Goal: Task Accomplishment & Management: Use online tool/utility

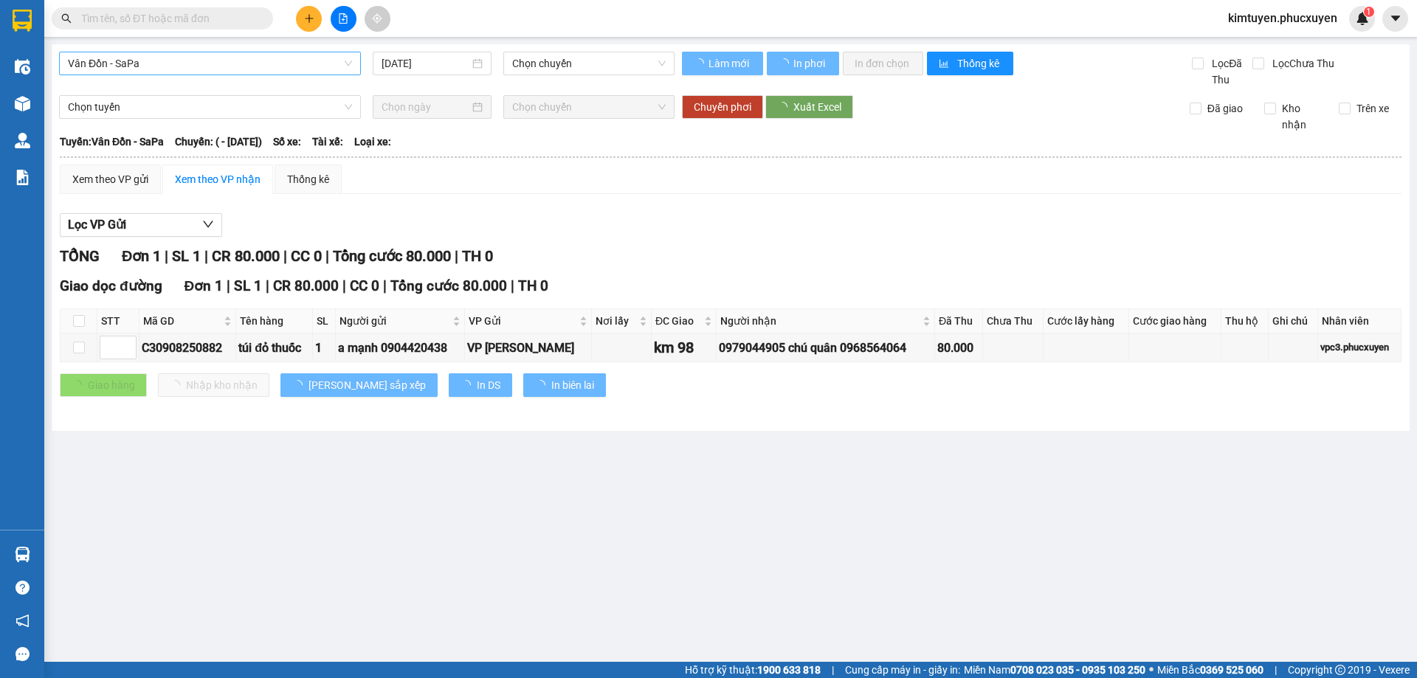
type input "[DATE]"
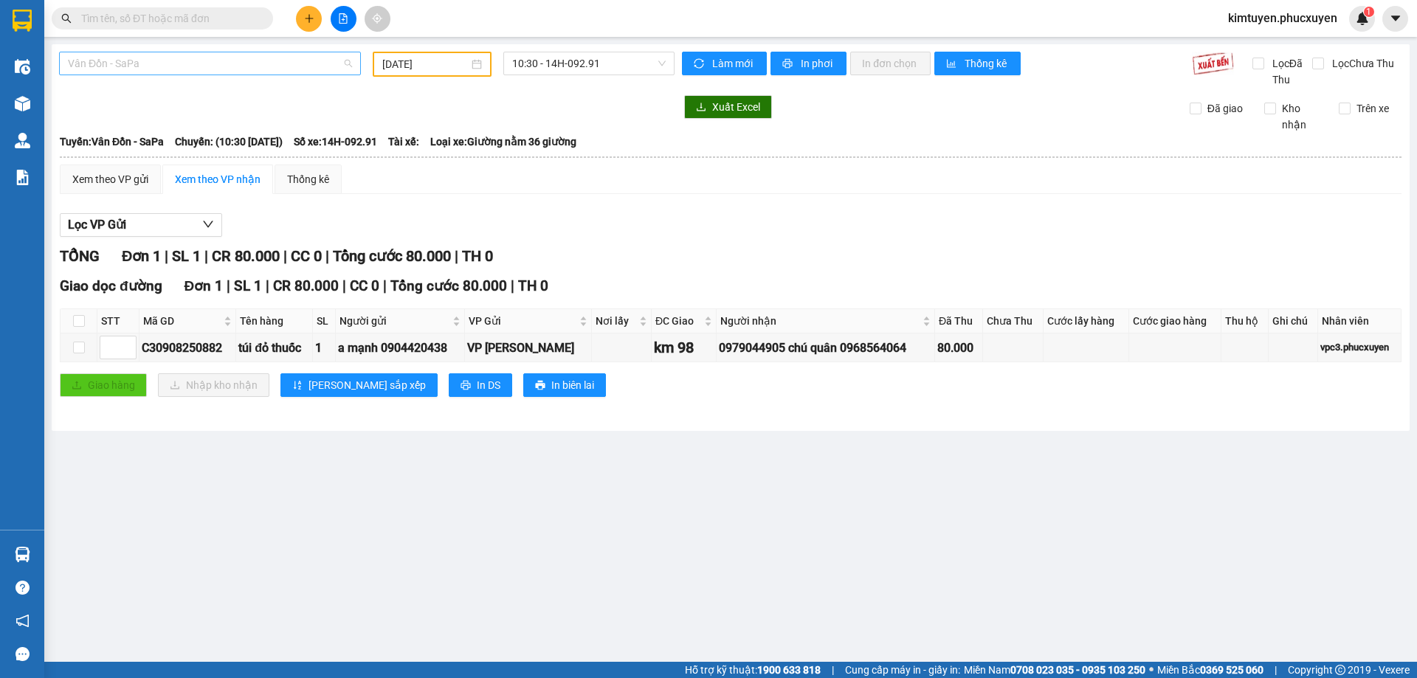
click at [179, 63] on span "Vân Đồn - SaPa" at bounding box center [210, 63] width 284 height 22
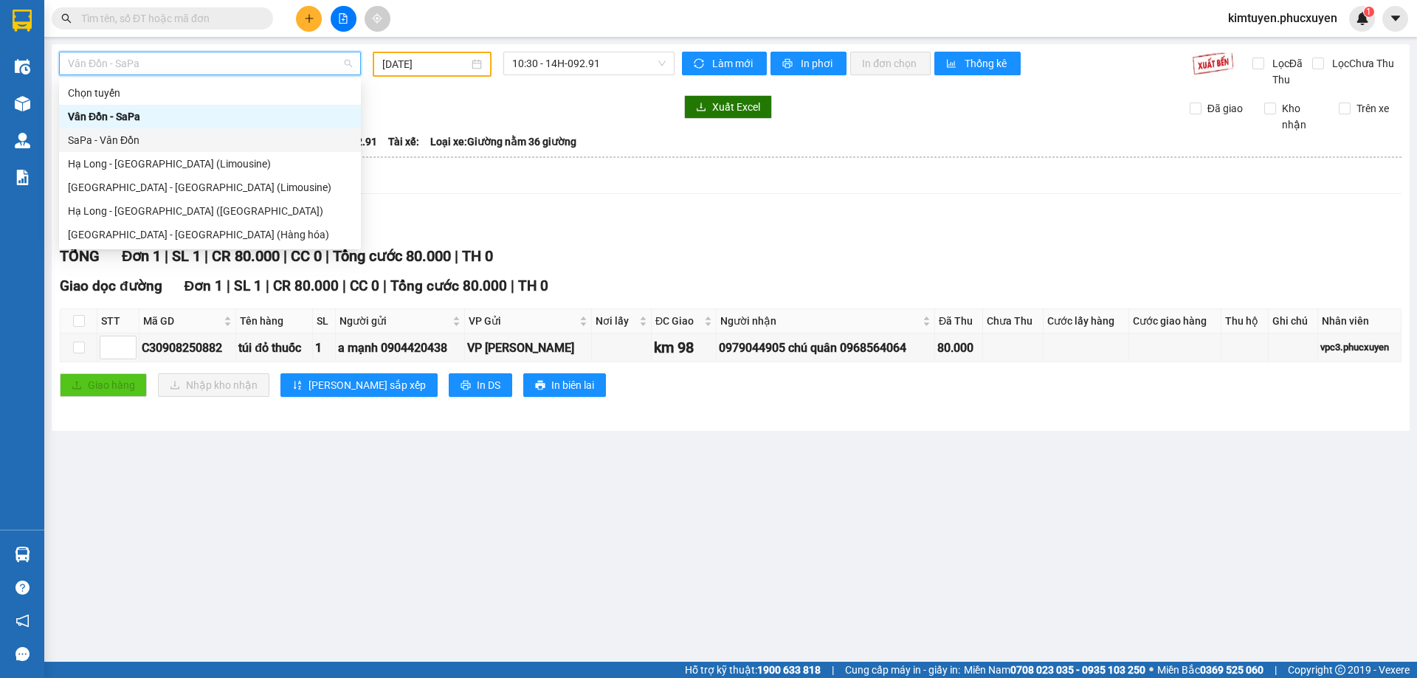
click at [148, 137] on div "SaPa - Vân Đồn" at bounding box center [210, 140] width 284 height 16
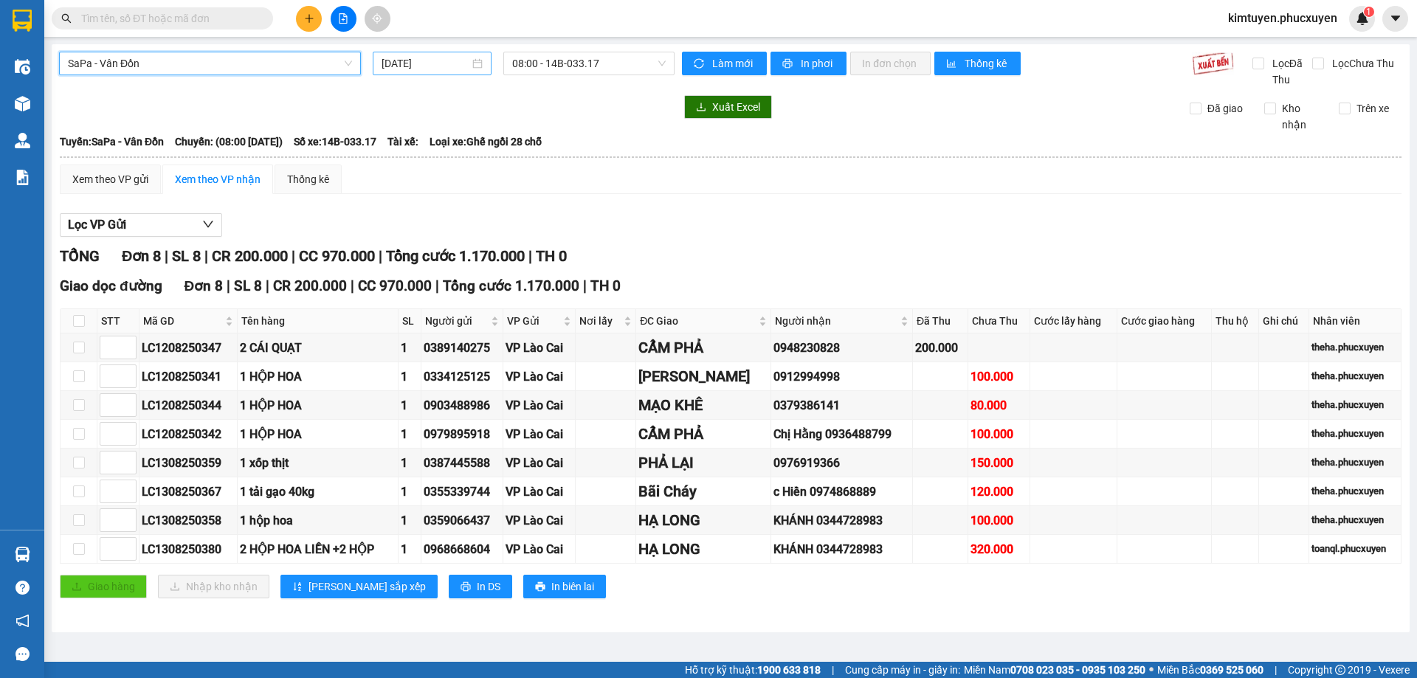
click at [474, 66] on div "[DATE]" at bounding box center [431, 63] width 101 height 16
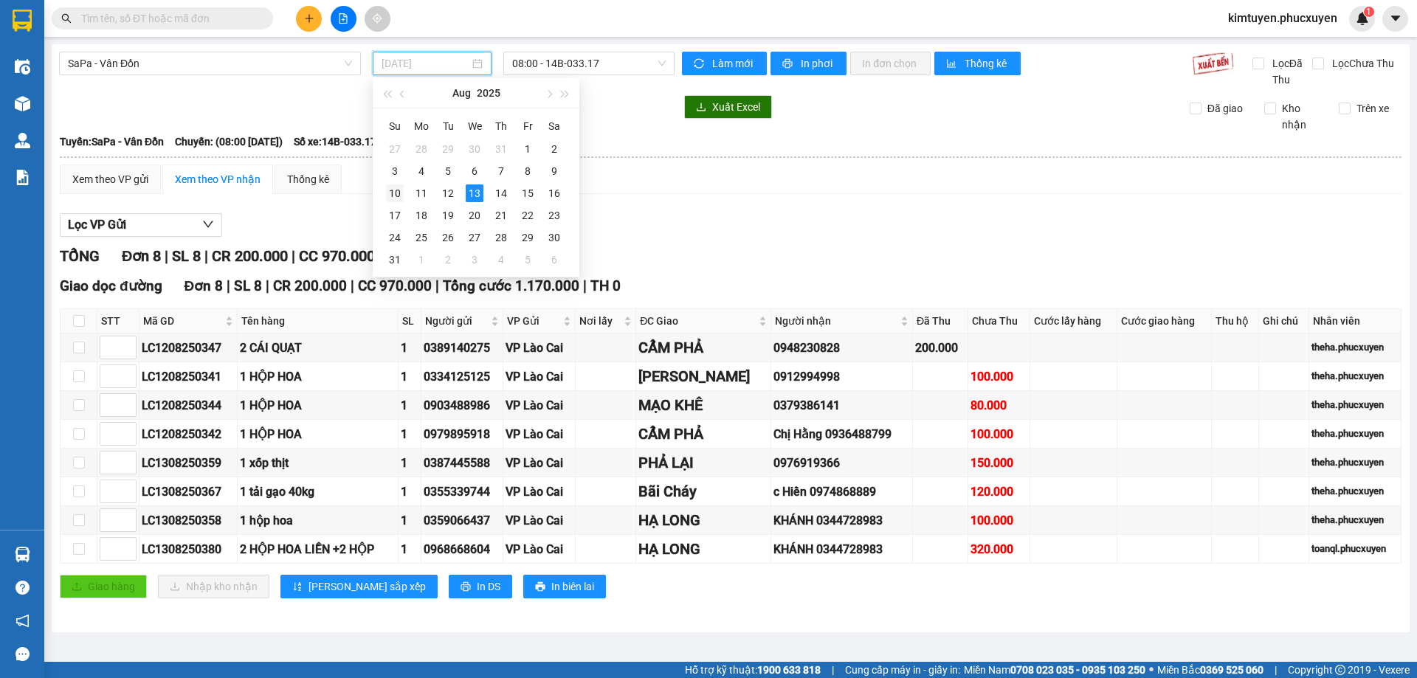
click at [395, 193] on div "10" at bounding box center [395, 193] width 18 height 18
type input "[DATE]"
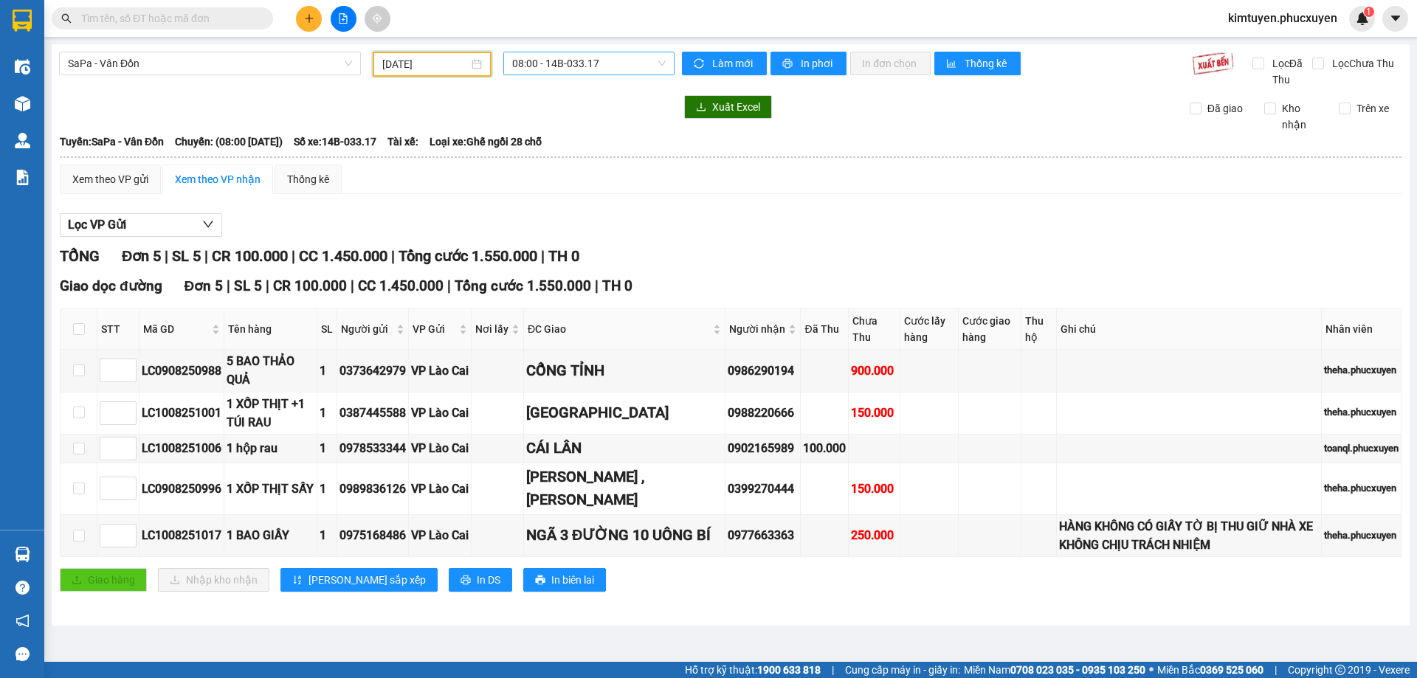
click at [623, 64] on span "08:00 - 14B-033.17" at bounding box center [588, 63] width 153 height 22
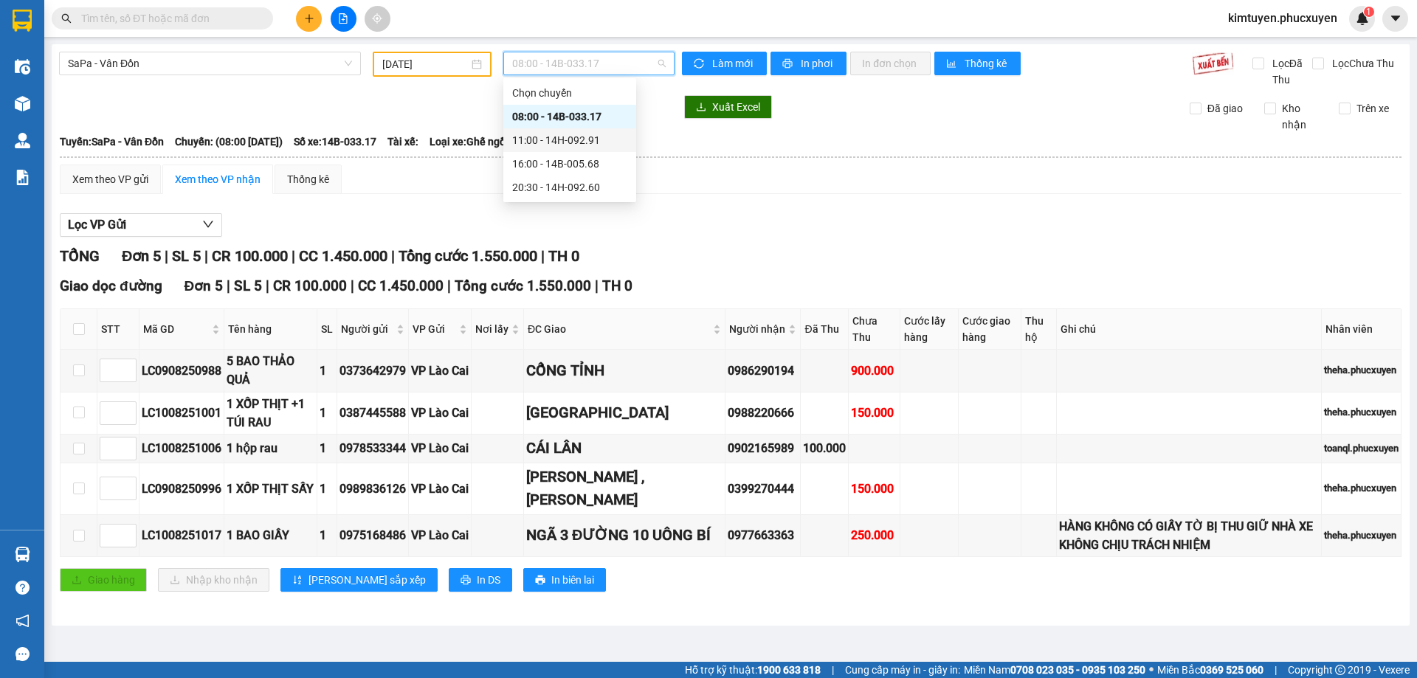
click at [590, 138] on div "11:00 - 14H-092.91" at bounding box center [569, 140] width 115 height 16
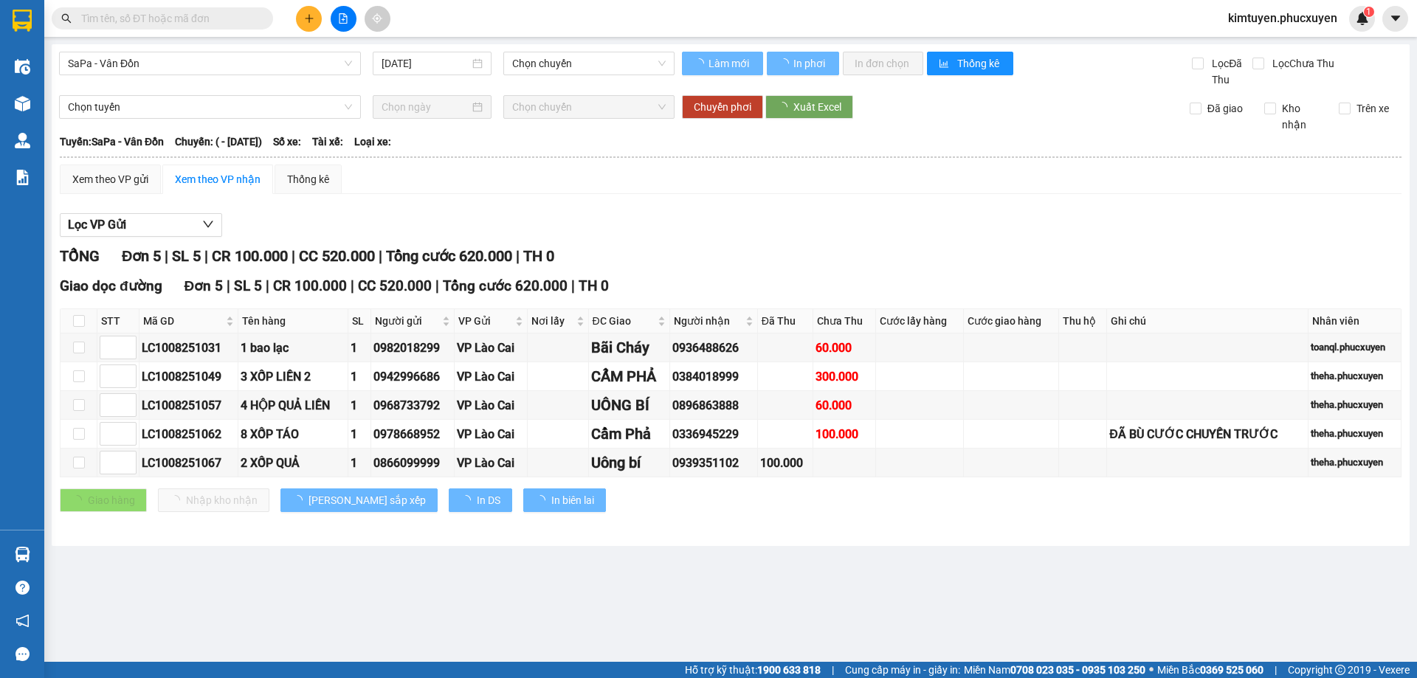
type input "[DATE]"
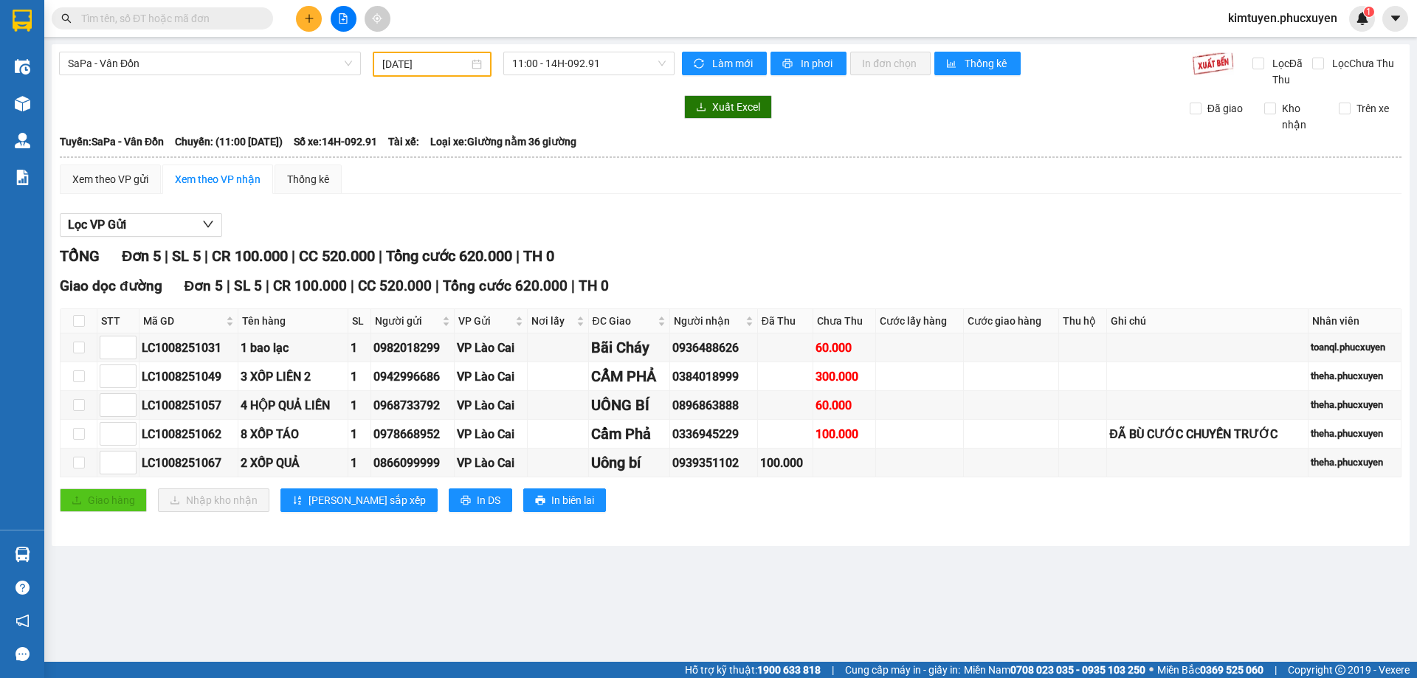
click at [151, 76] on div "SaPa - Vân Đồn" at bounding box center [210, 64] width 314 height 25
click at [167, 62] on span "SaPa - Vân Đồn" at bounding box center [210, 63] width 284 height 22
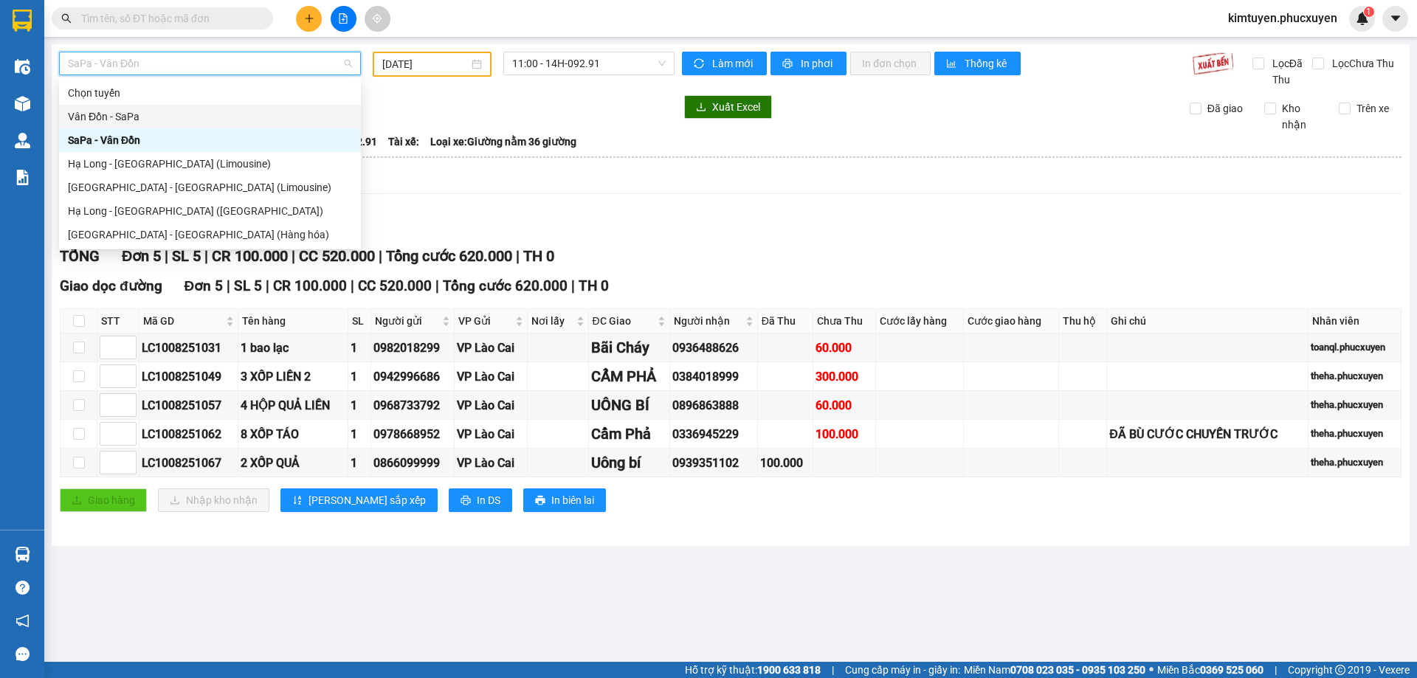
click at [197, 105] on div "Vân Đồn - SaPa" at bounding box center [210, 117] width 302 height 24
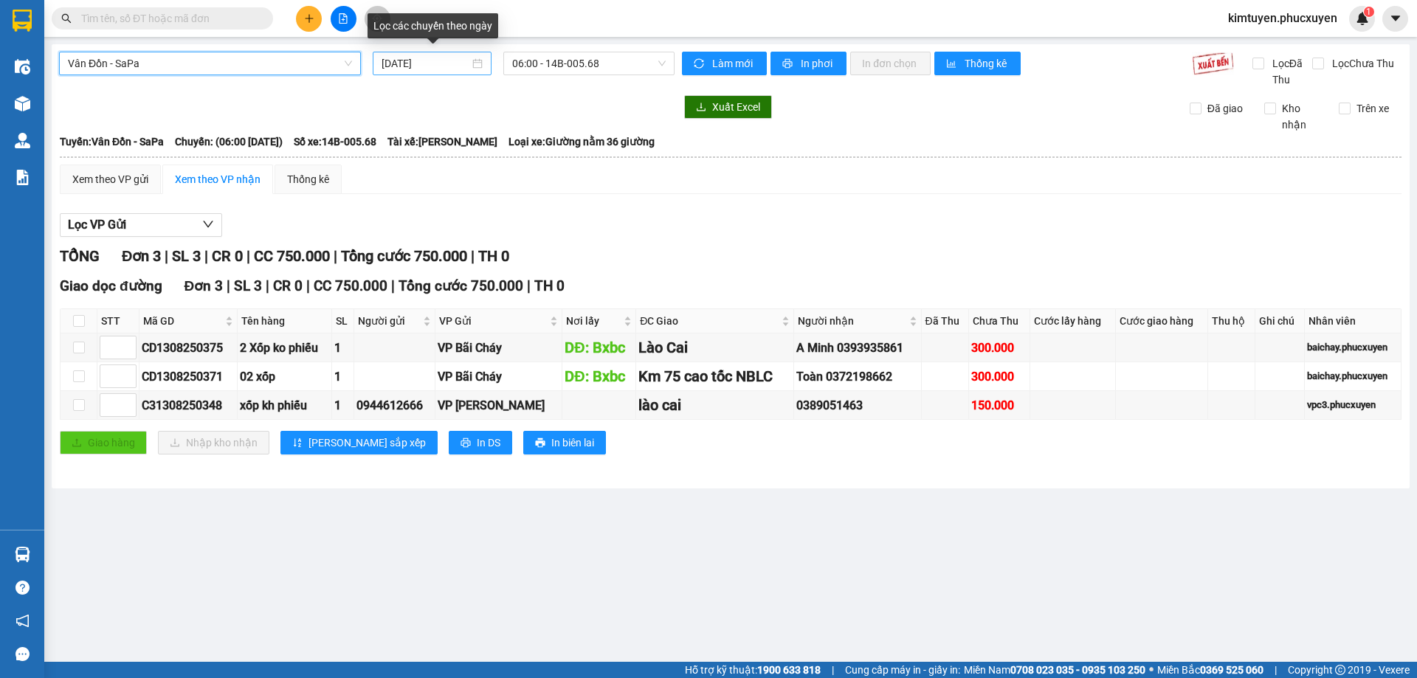
click at [475, 63] on div "[DATE]" at bounding box center [431, 63] width 101 height 16
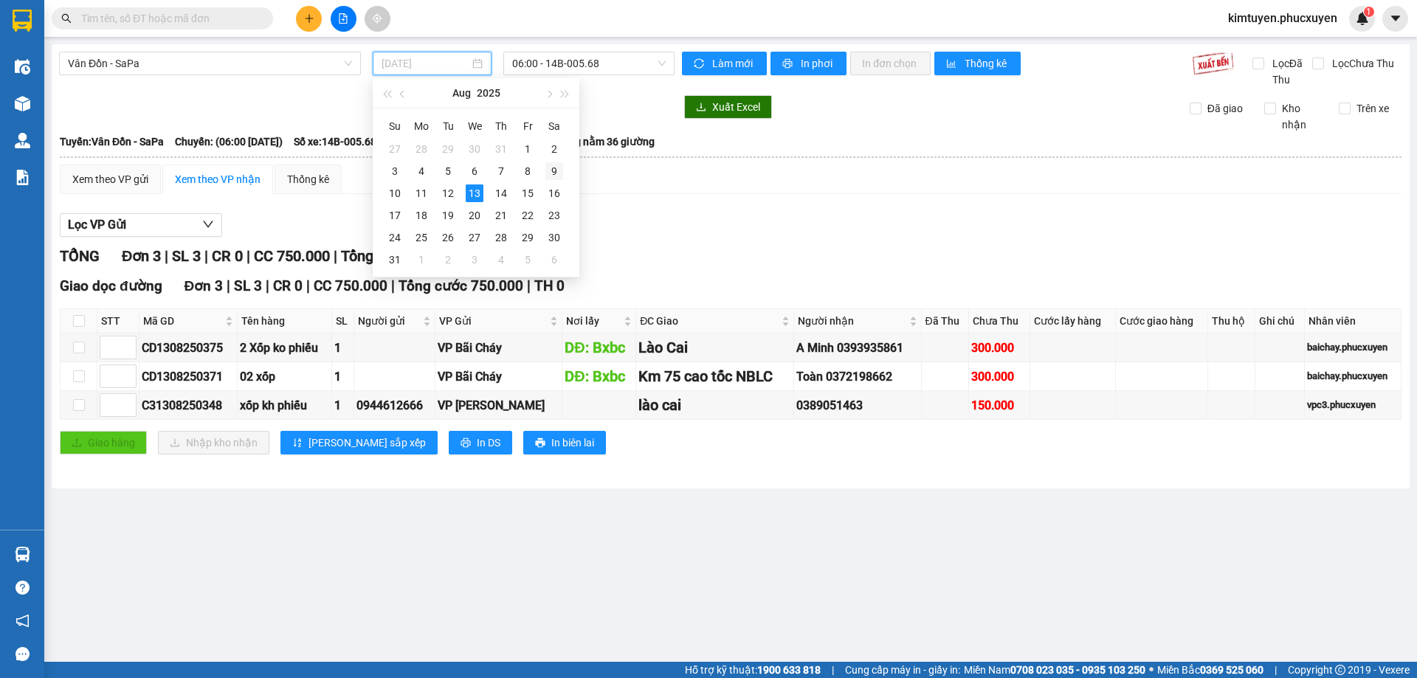
click at [553, 170] on div "9" at bounding box center [554, 171] width 18 height 18
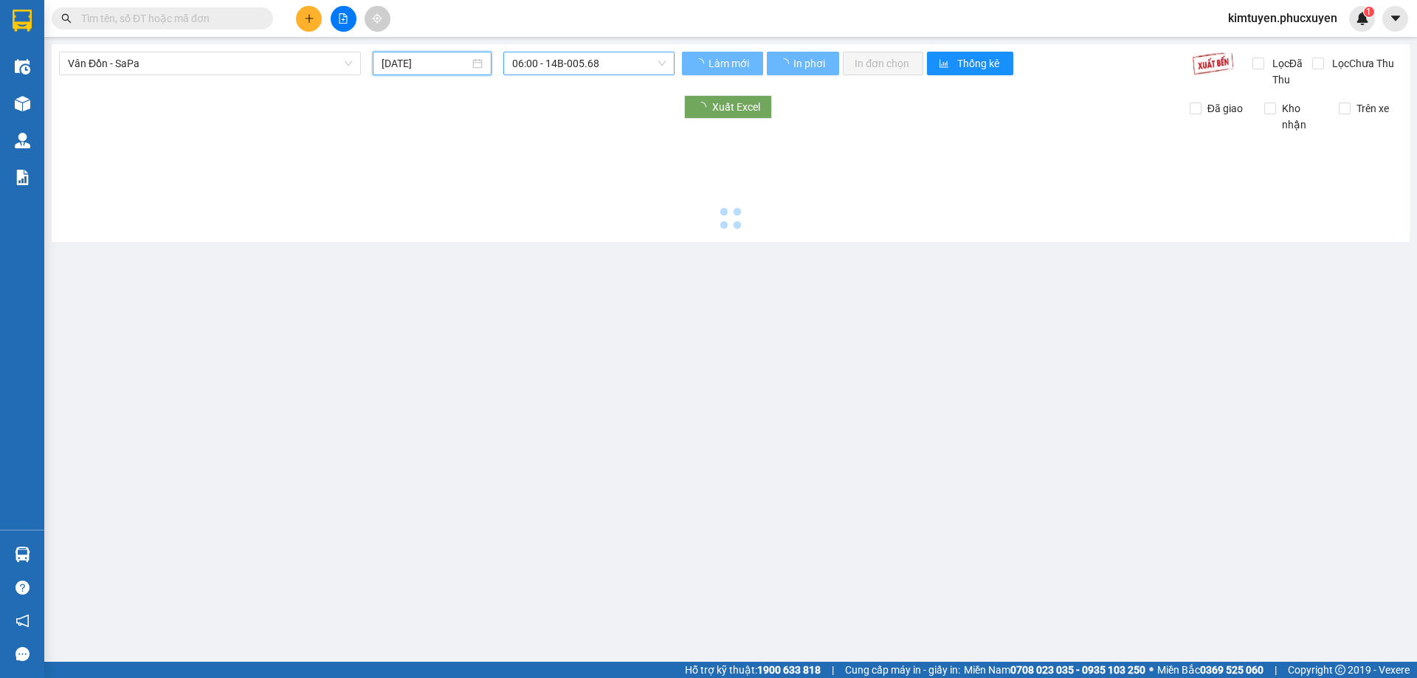
type input "[DATE]"
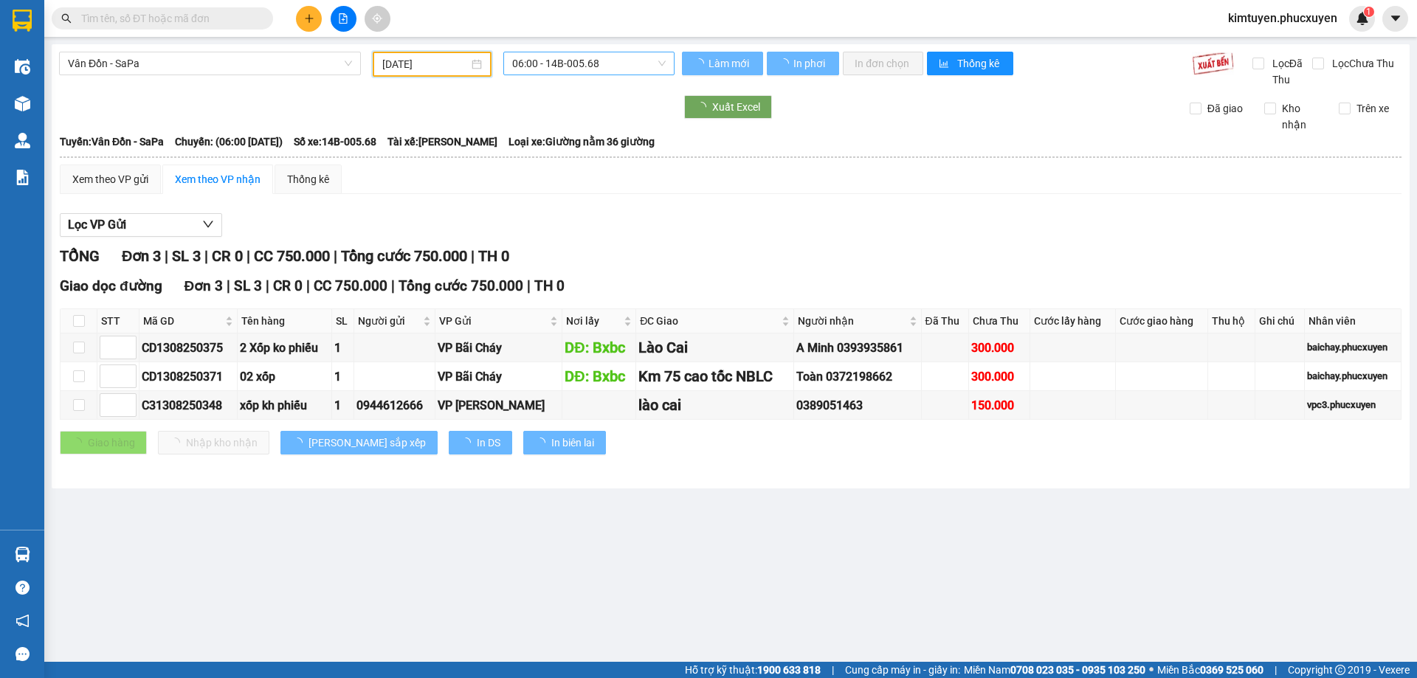
click at [617, 64] on span "06:00 - 14B-005.68" at bounding box center [588, 63] width 153 height 22
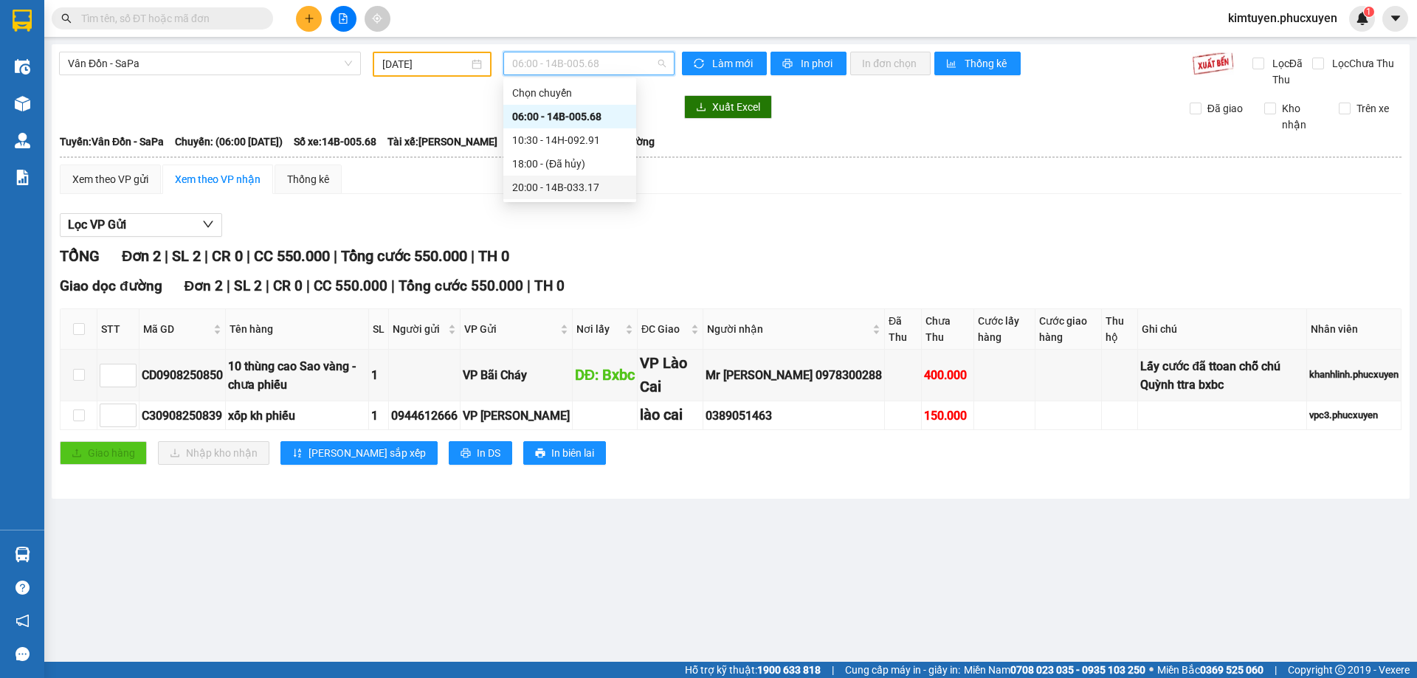
drag, startPoint x: 570, startPoint y: 182, endPoint x: 571, endPoint y: 298, distance: 116.6
click at [572, 183] on div "20:00 - 14B-033.17" at bounding box center [569, 187] width 115 height 16
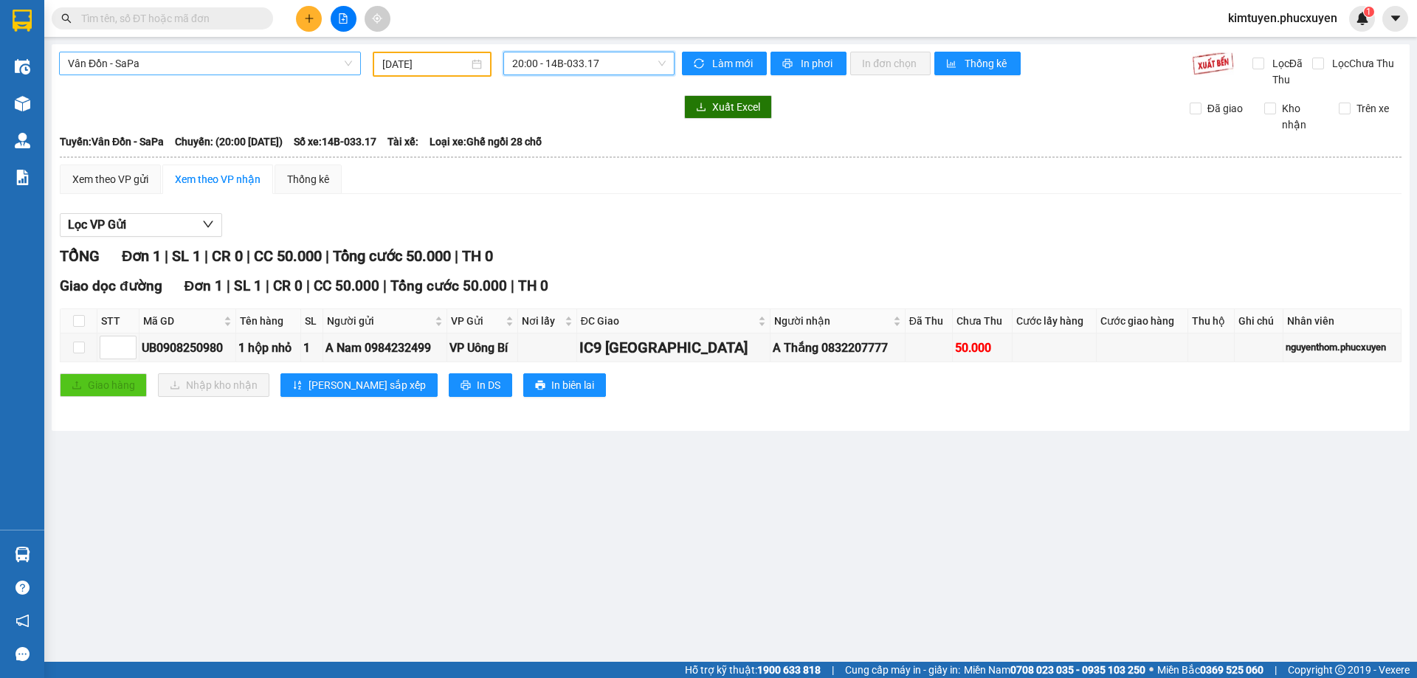
click at [171, 64] on span "Vân Đồn - SaPa" at bounding box center [210, 63] width 284 height 22
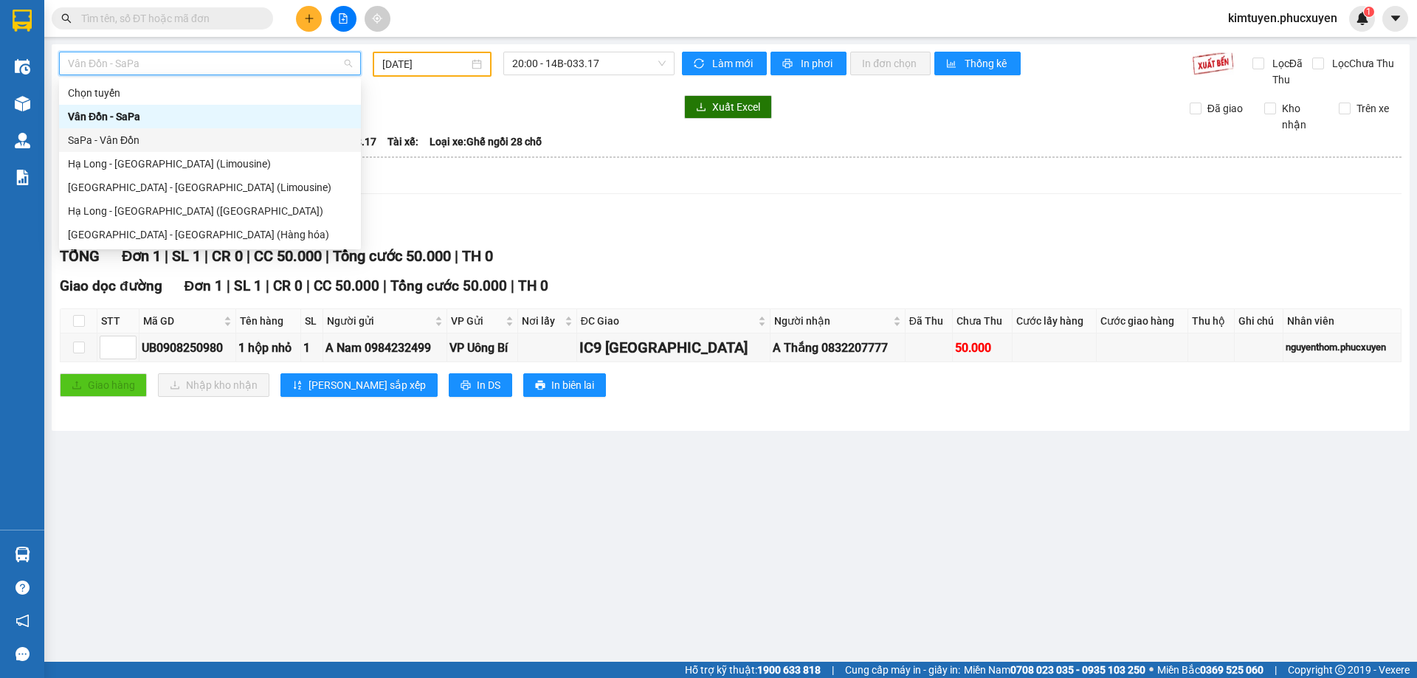
click at [117, 145] on div "SaPa - Vân Đồn" at bounding box center [210, 140] width 284 height 16
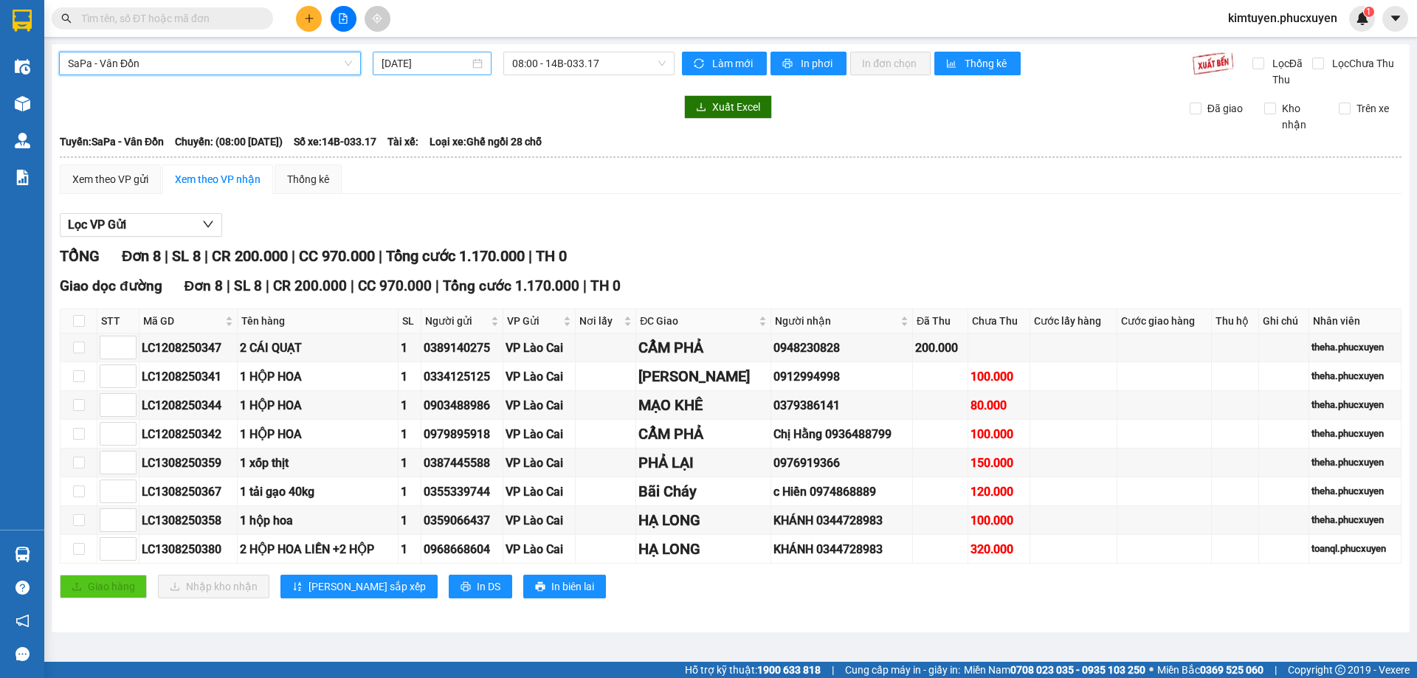
click at [477, 65] on div "[DATE]" at bounding box center [431, 63] width 101 height 16
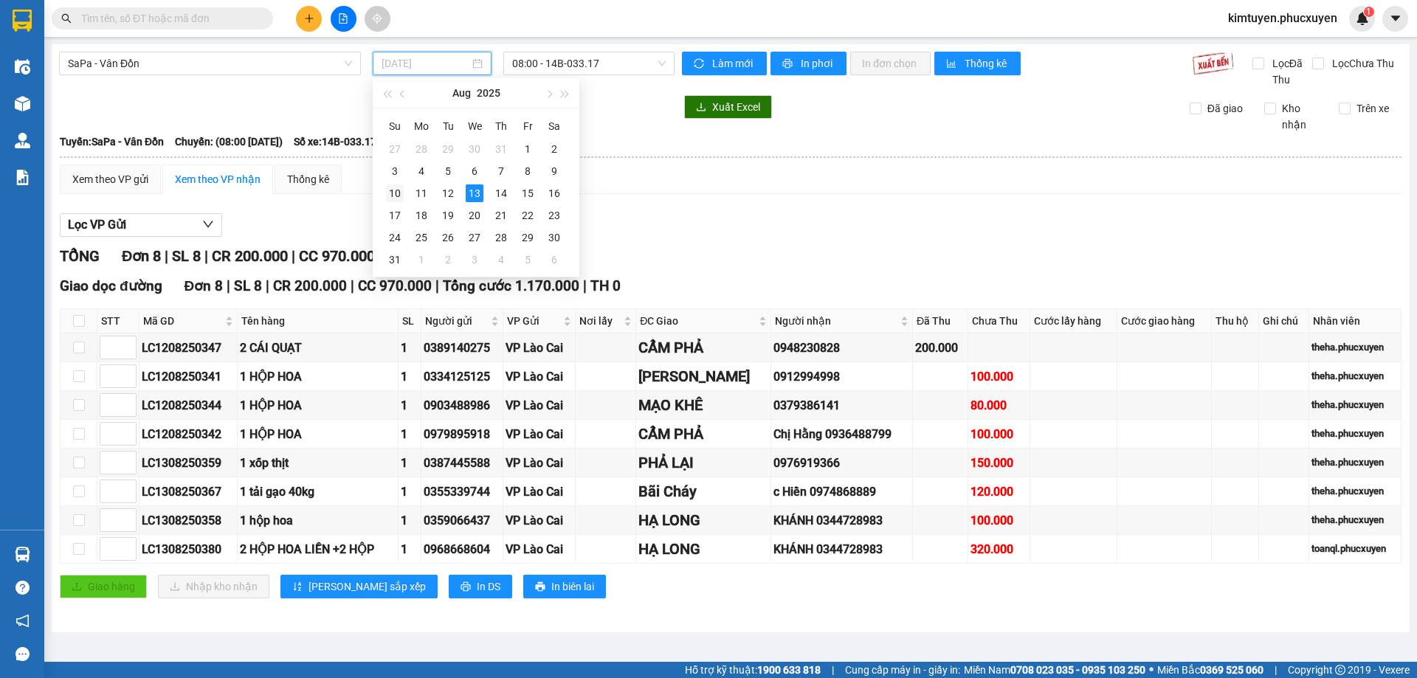
click at [399, 193] on div "10" at bounding box center [395, 193] width 18 height 18
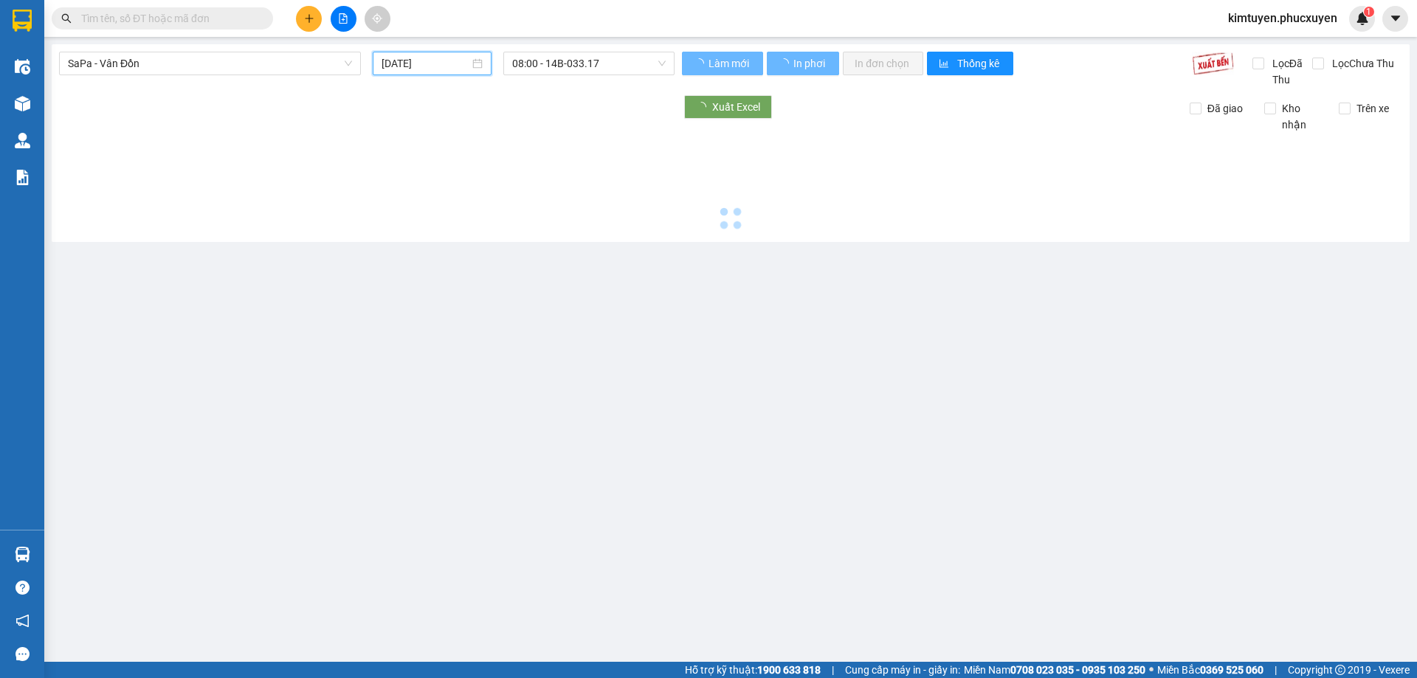
type input "[DATE]"
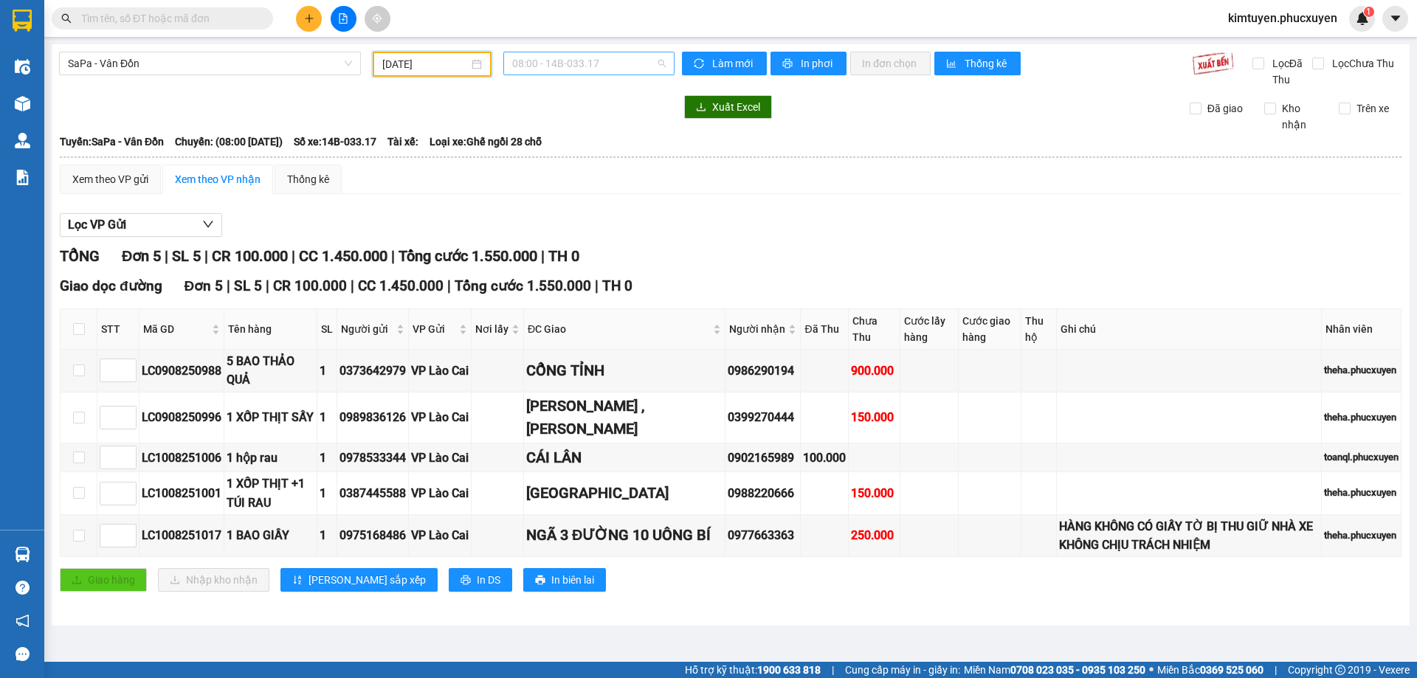
click at [589, 67] on span "08:00 - 14B-033.17" at bounding box center [588, 63] width 153 height 22
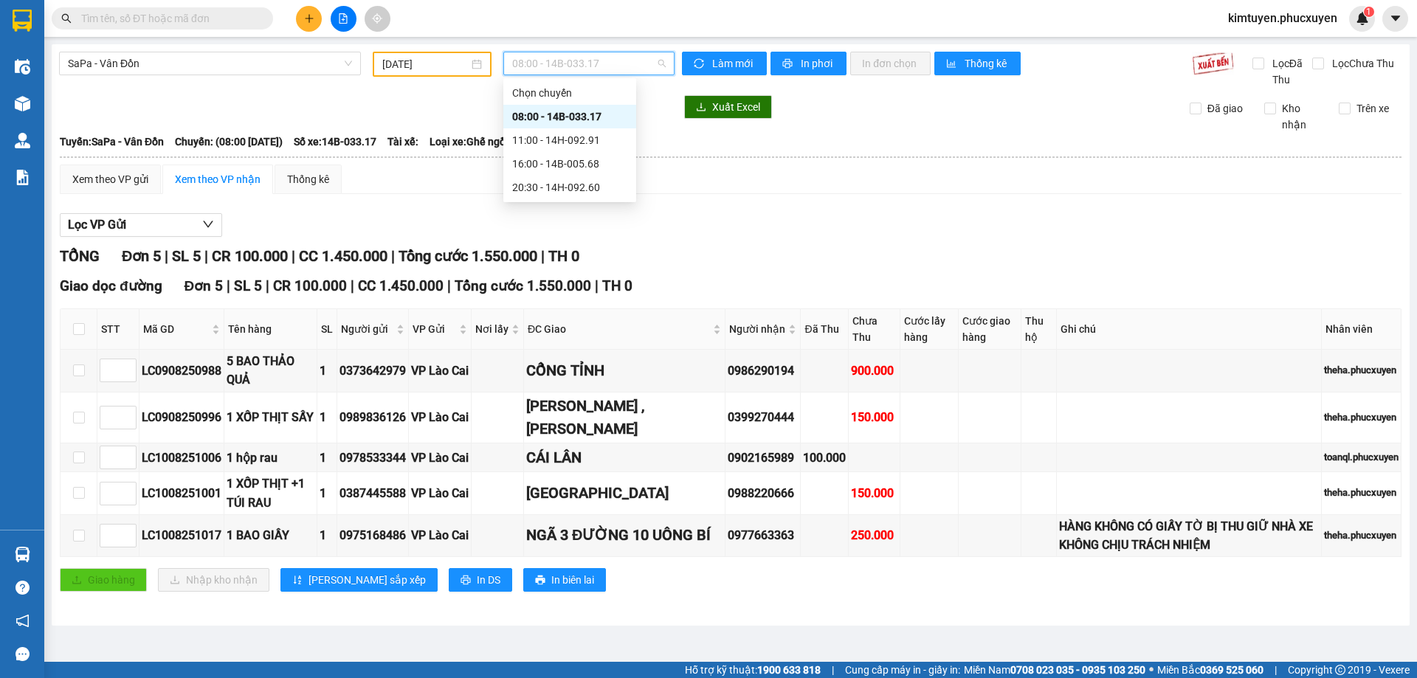
click at [590, 118] on div "08:00 - 14B-033.17" at bounding box center [569, 116] width 115 height 16
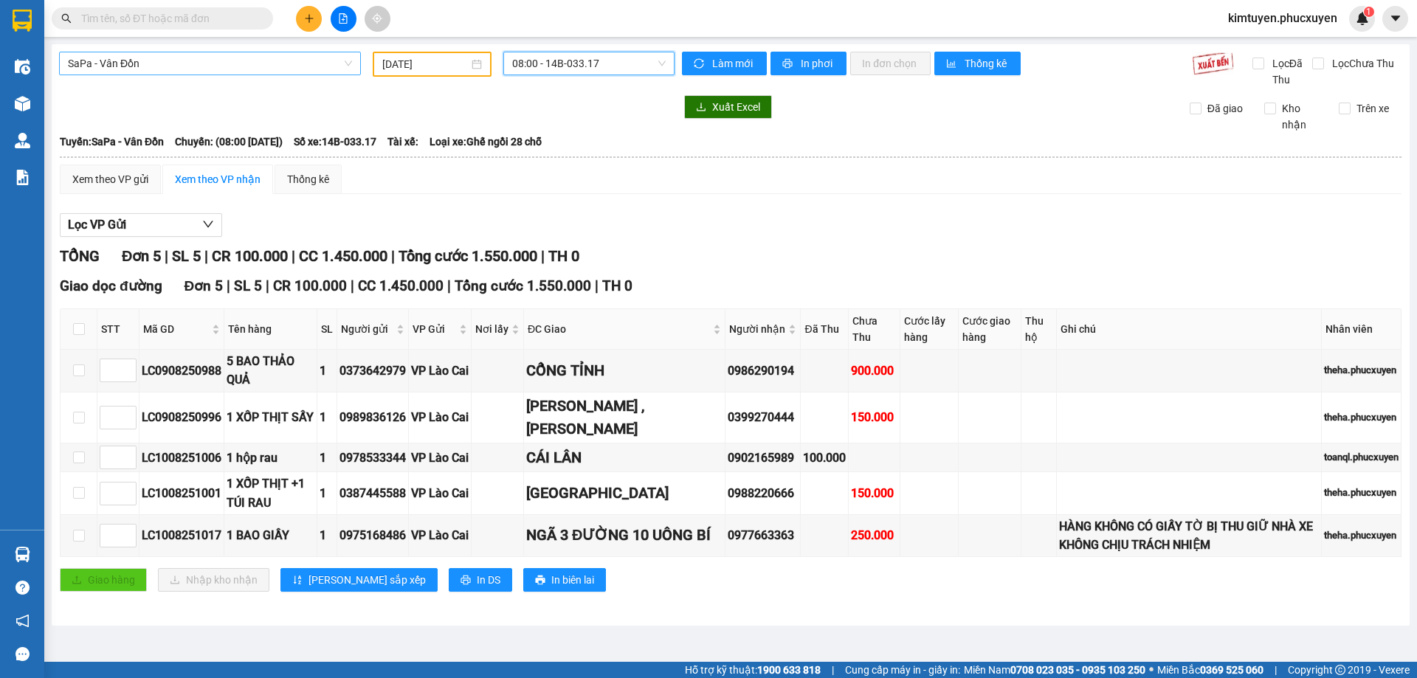
click at [124, 70] on span "SaPa - Vân Đồn" at bounding box center [210, 63] width 284 height 22
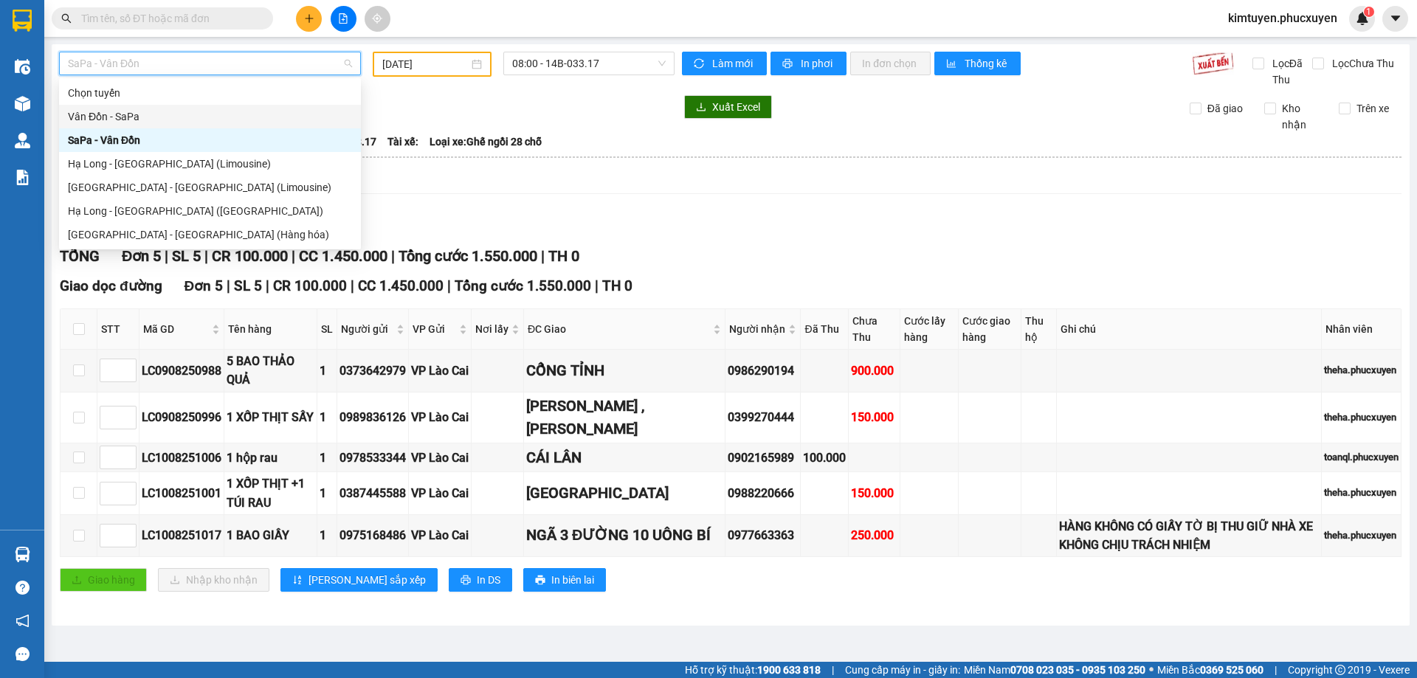
click at [145, 120] on div "Vân Đồn - SaPa" at bounding box center [210, 116] width 284 height 16
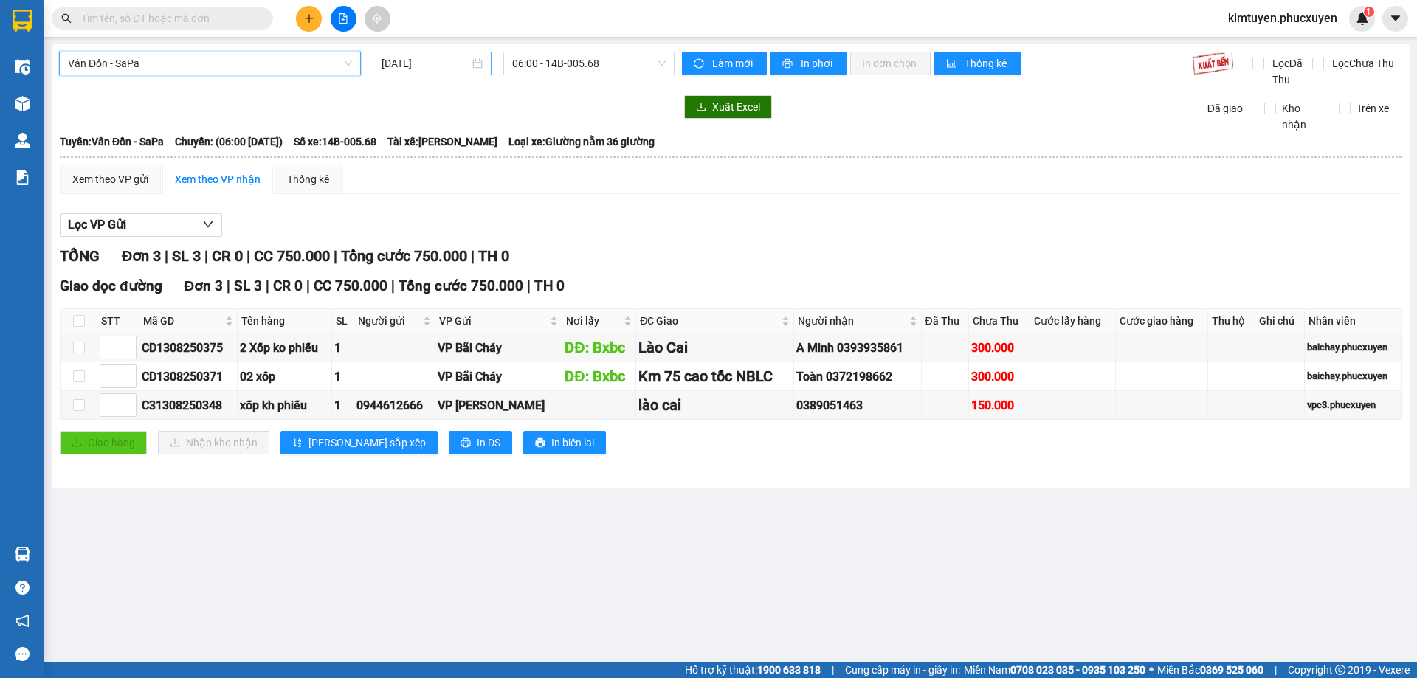
click at [474, 64] on div "[DATE]" at bounding box center [431, 63] width 101 height 16
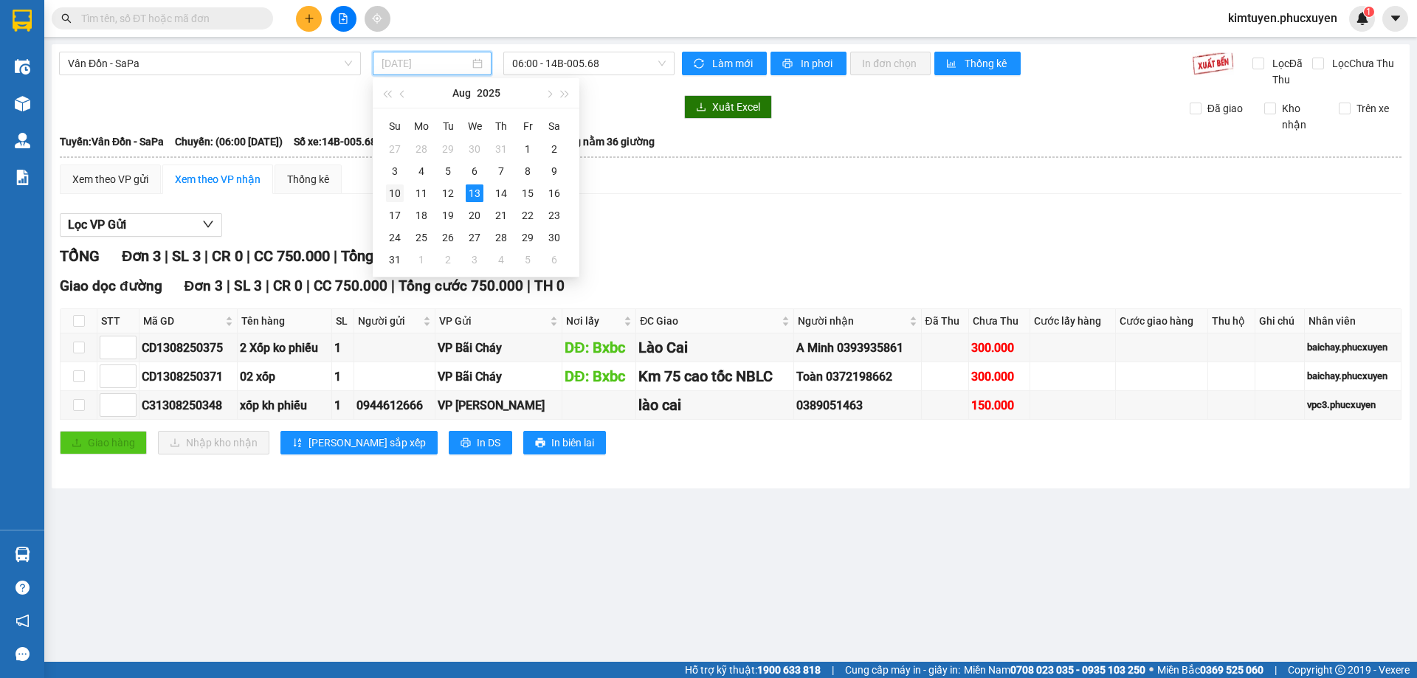
click at [399, 193] on div "10" at bounding box center [395, 193] width 18 height 18
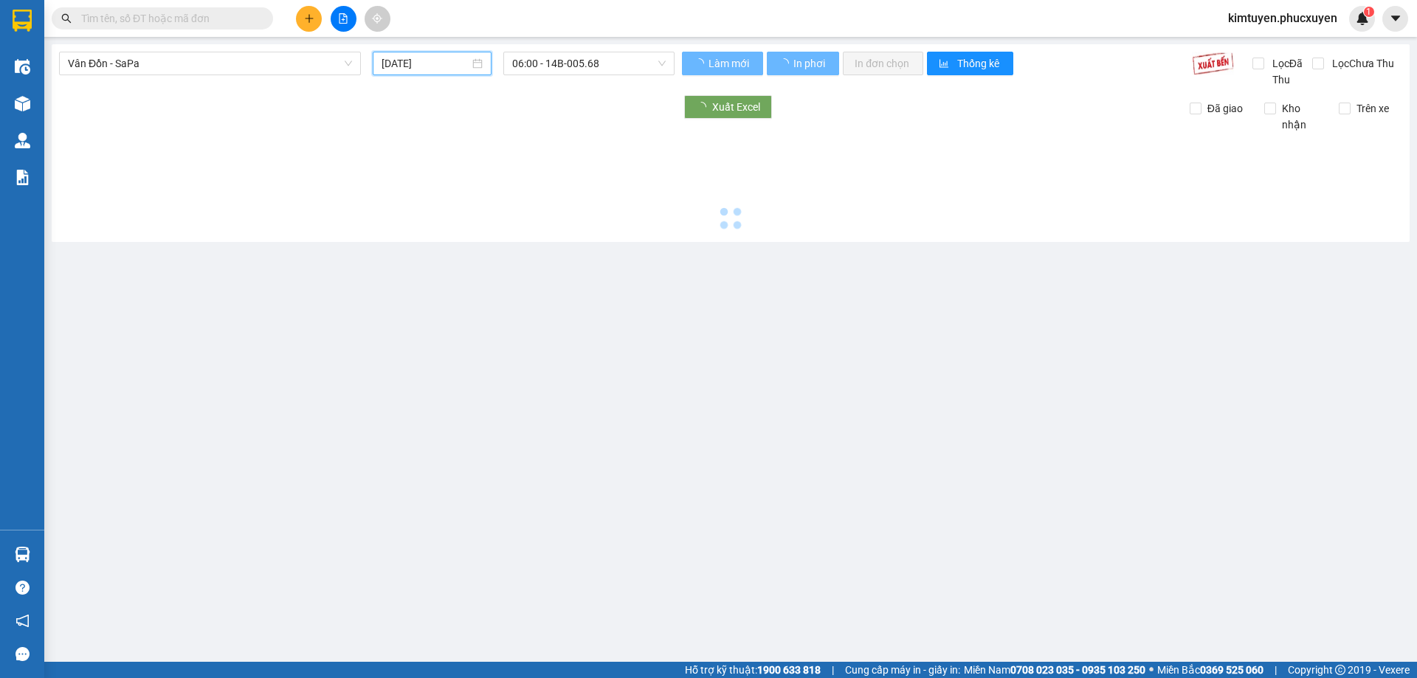
type input "[DATE]"
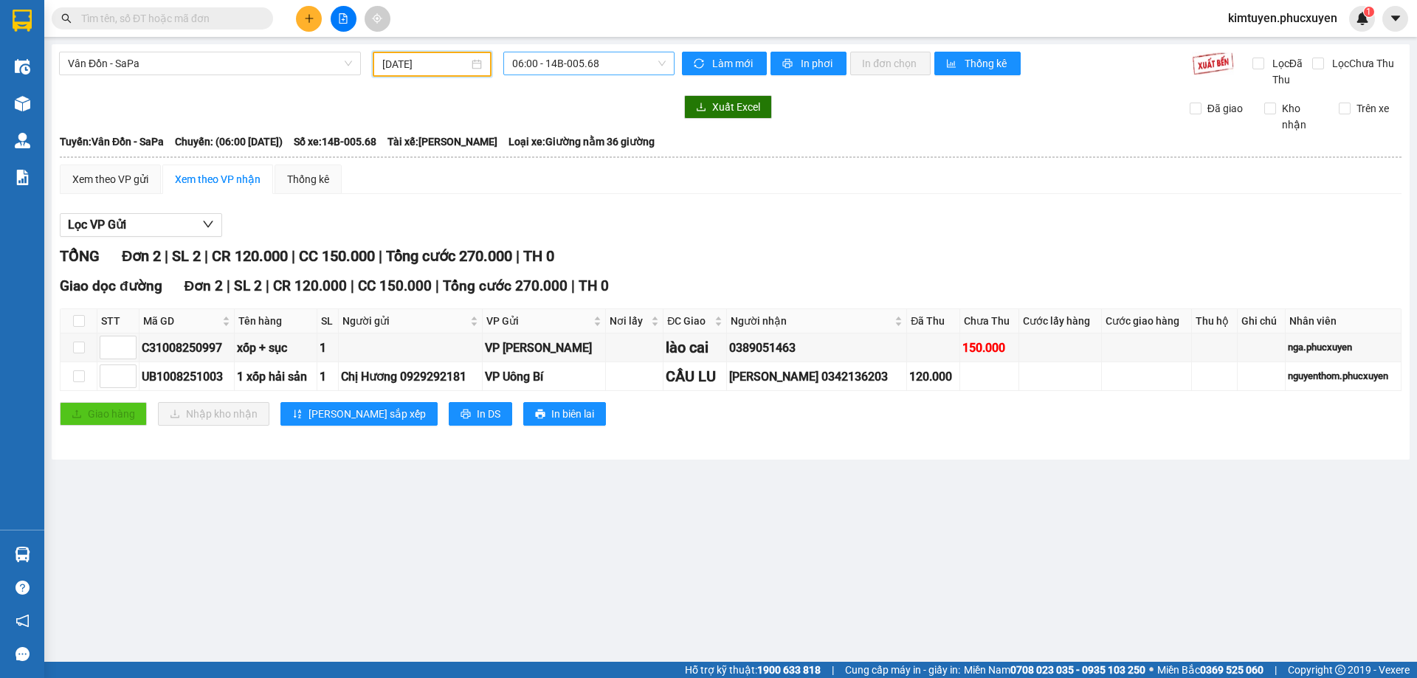
click at [578, 69] on span "06:00 - 14B-005.68" at bounding box center [588, 63] width 153 height 22
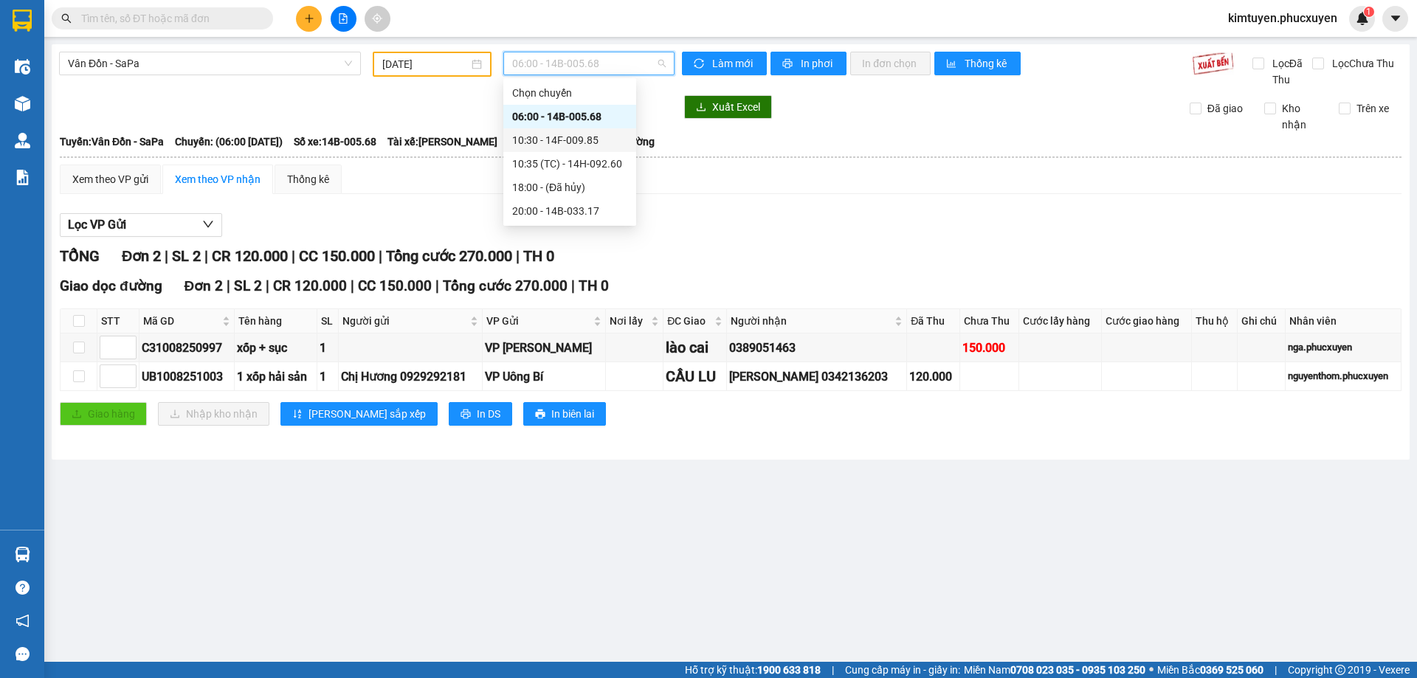
click at [585, 135] on div "10:30 - 14F-009.85" at bounding box center [569, 140] width 115 height 16
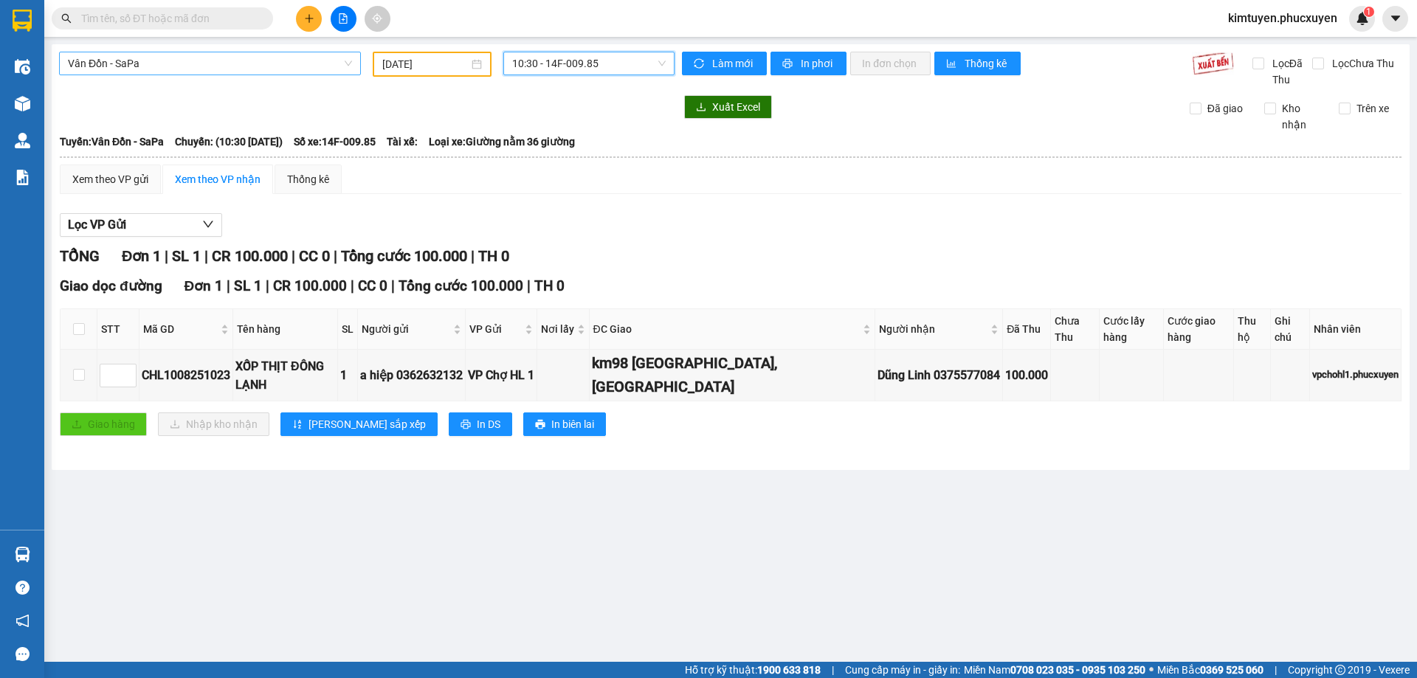
click at [163, 64] on span "Vân Đồn - SaPa" at bounding box center [210, 63] width 284 height 22
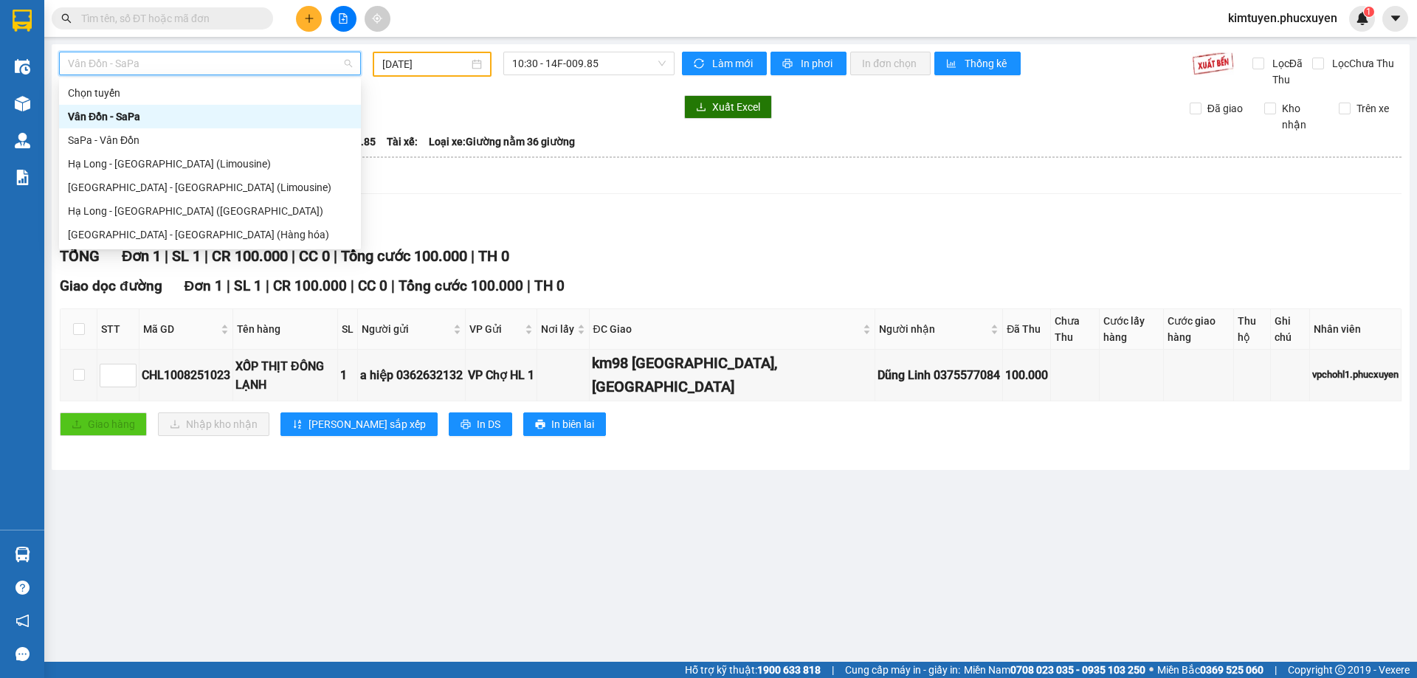
click at [134, 128] on div "Vân Đồn - SaPa" at bounding box center [210, 117] width 302 height 24
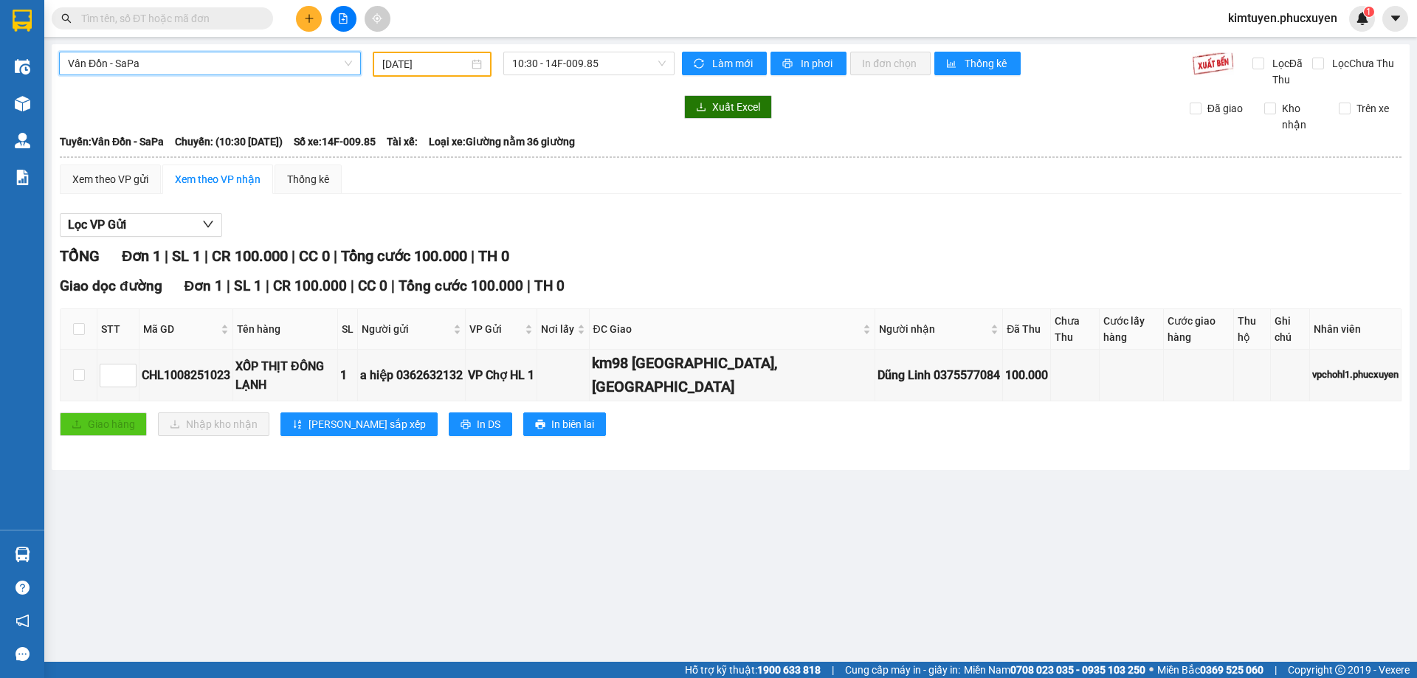
click at [108, 70] on span "Vân Đồn - SaPa" at bounding box center [210, 63] width 284 height 22
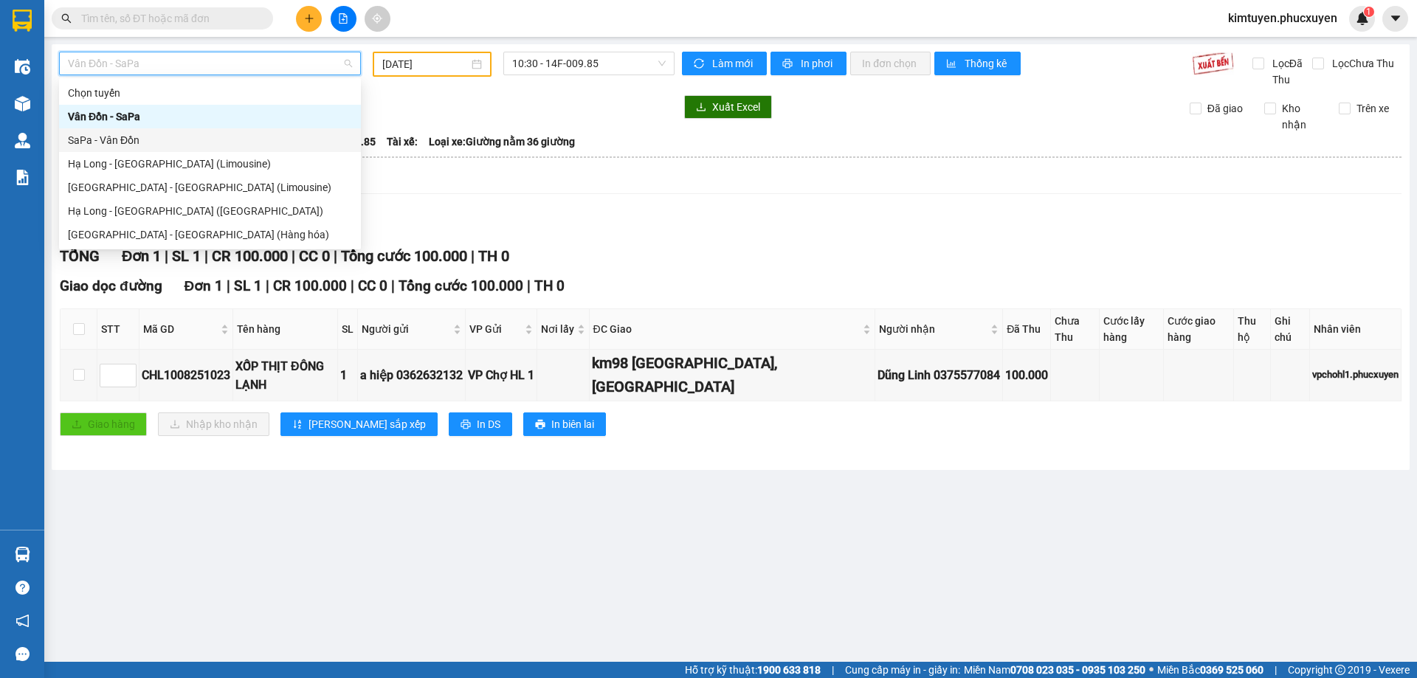
click at [125, 137] on div "SaPa - Vân Đồn" at bounding box center [210, 140] width 284 height 16
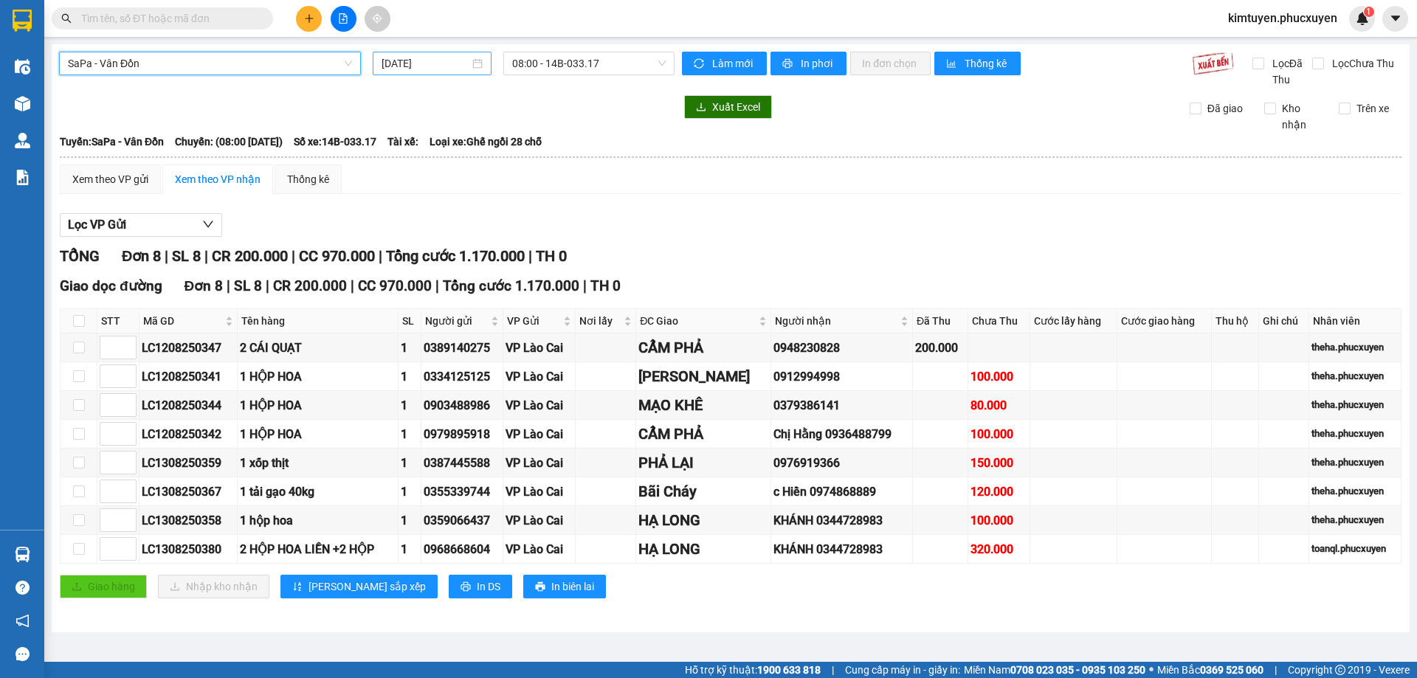
click at [477, 65] on div "[DATE]" at bounding box center [431, 63] width 101 height 16
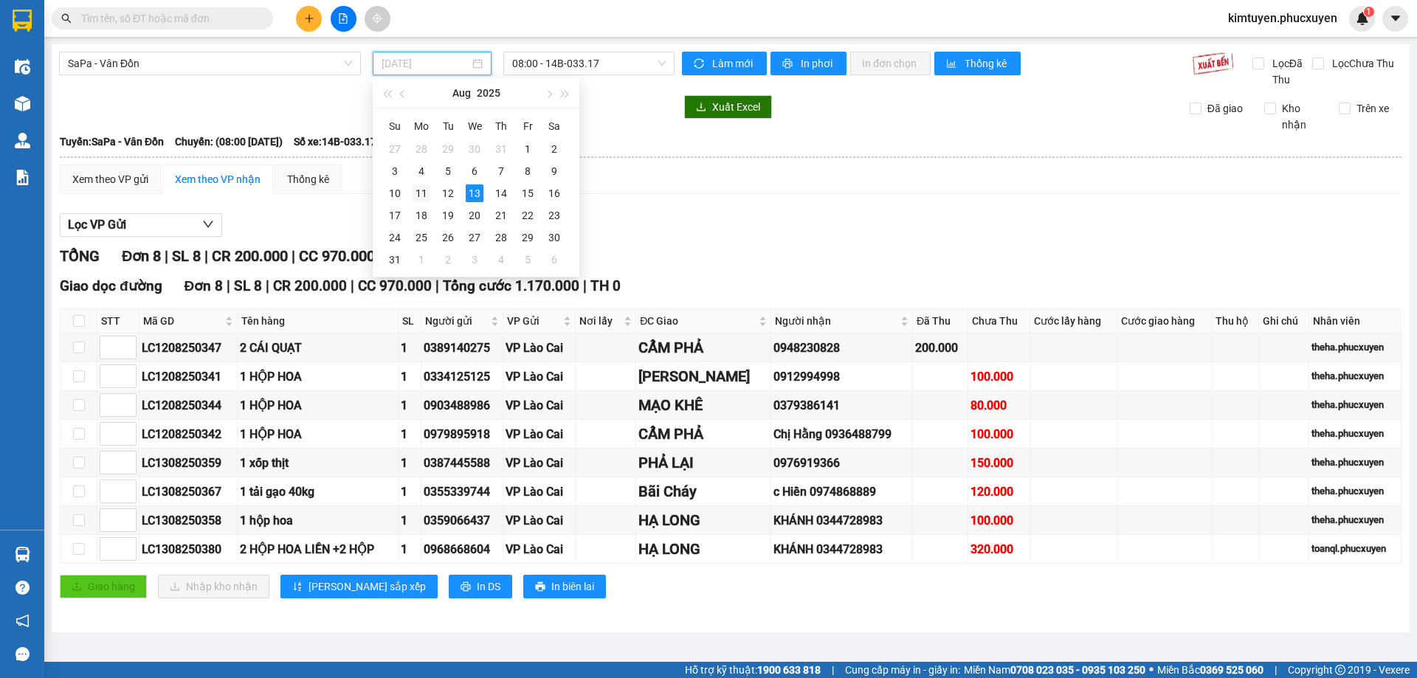
click at [421, 192] on div "11" at bounding box center [421, 193] width 18 height 18
type input "[DATE]"
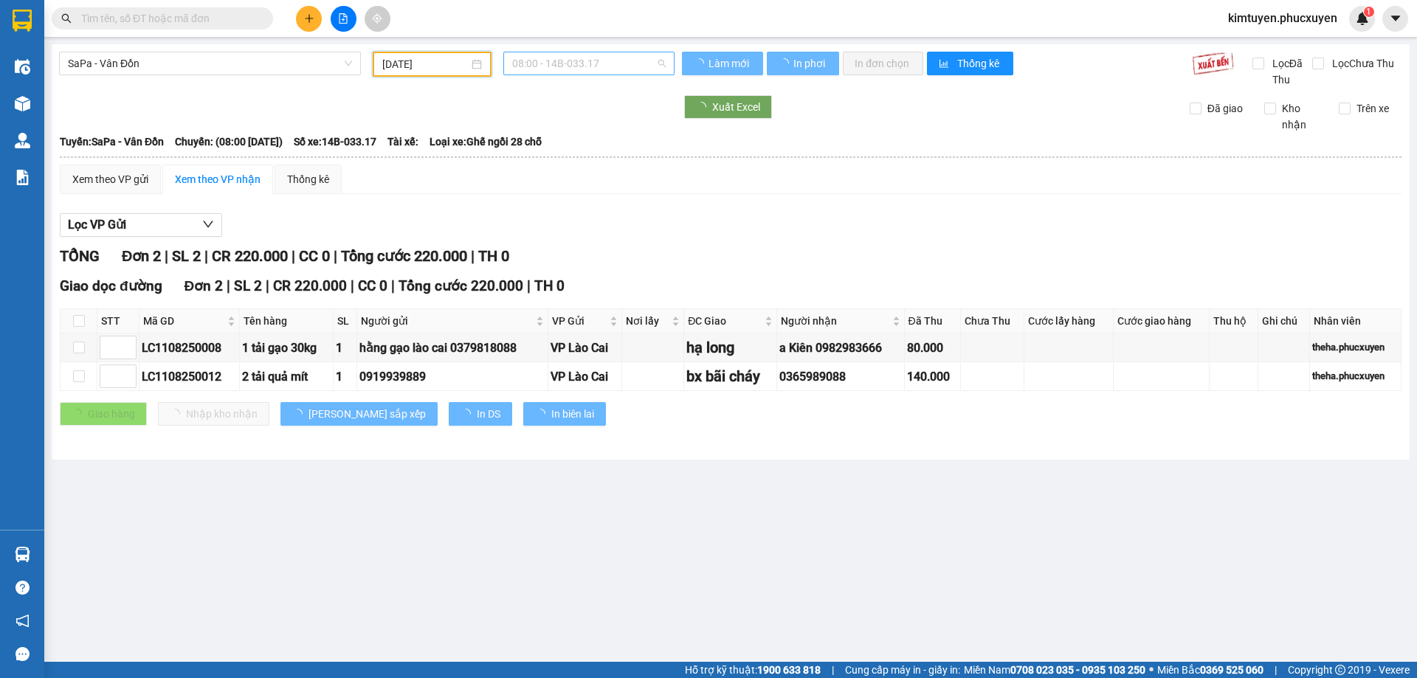
click at [591, 63] on span "08:00 - 14B-033.17" at bounding box center [588, 63] width 153 height 22
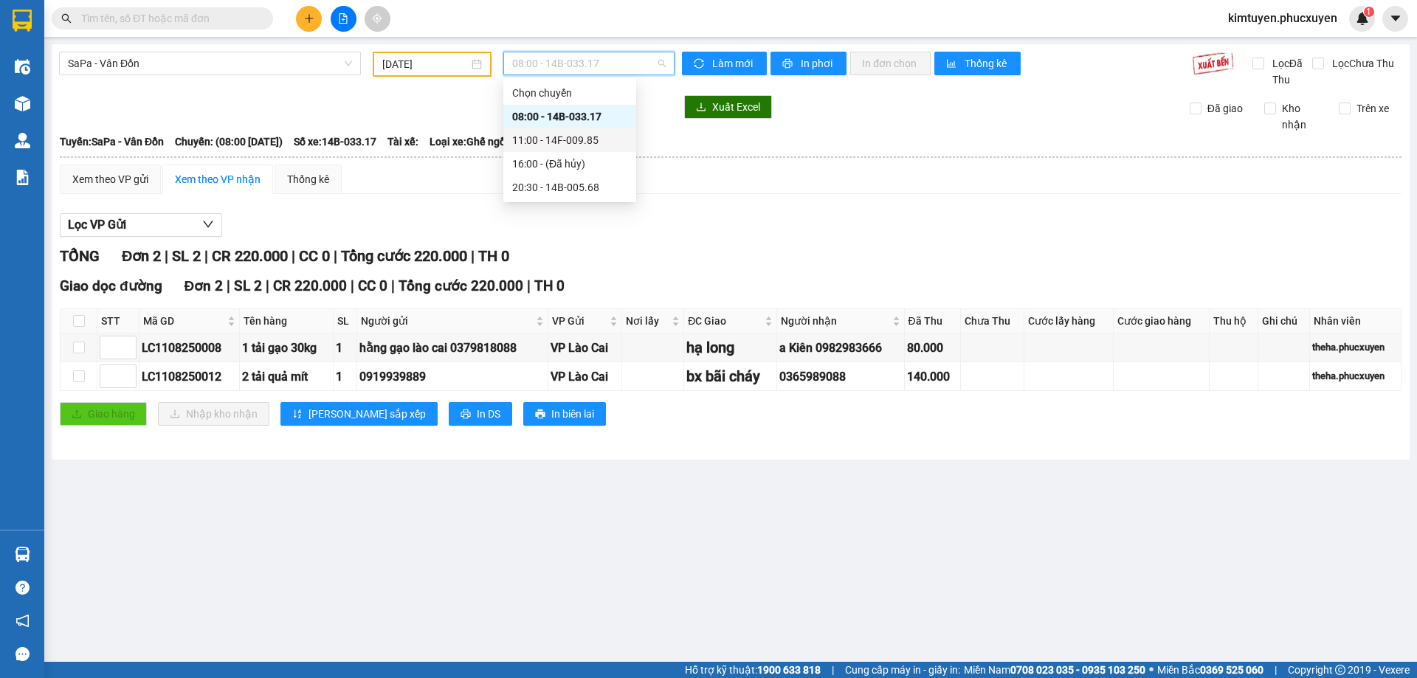
click at [584, 143] on div "11:00 - 14F-009.85" at bounding box center [569, 140] width 115 height 16
